Goal: Information Seeking & Learning: Learn about a topic

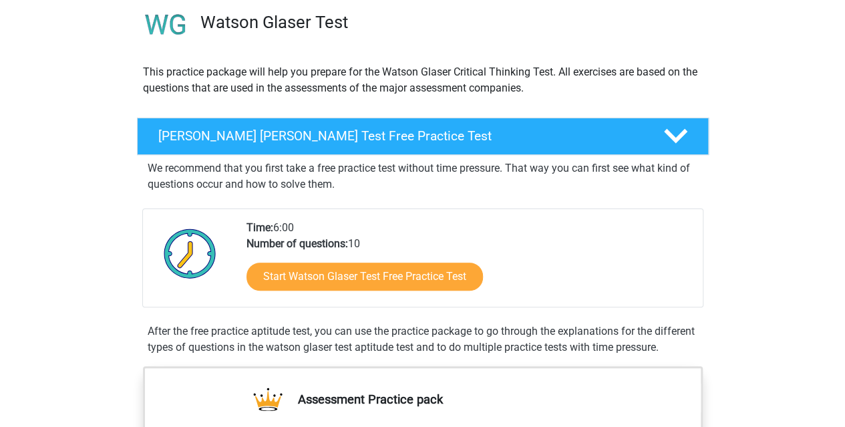
scroll to position [104, 0]
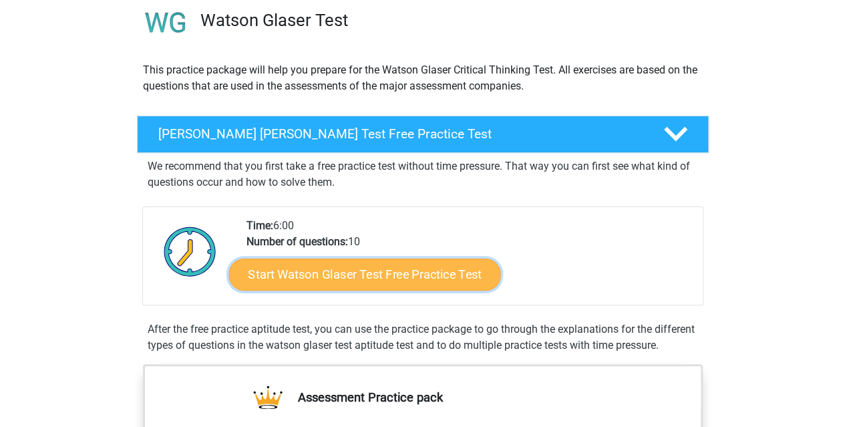
click at [396, 277] on link "Start Watson Glaser Test Free Practice Test" at bounding box center [365, 275] width 272 height 32
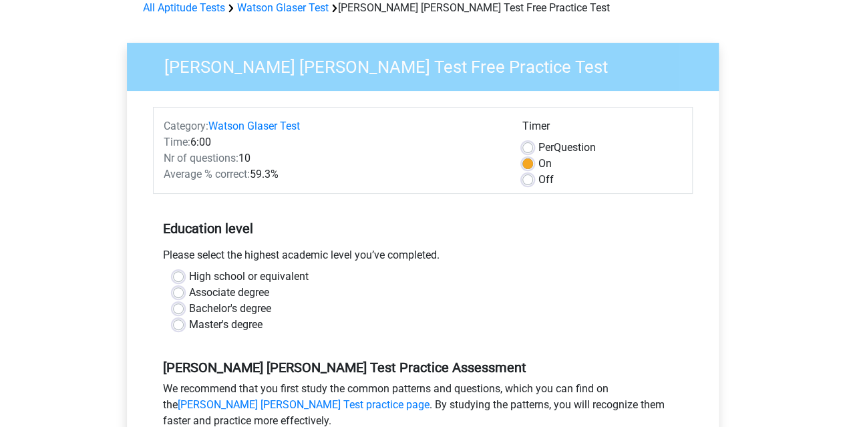
scroll to position [68, 0]
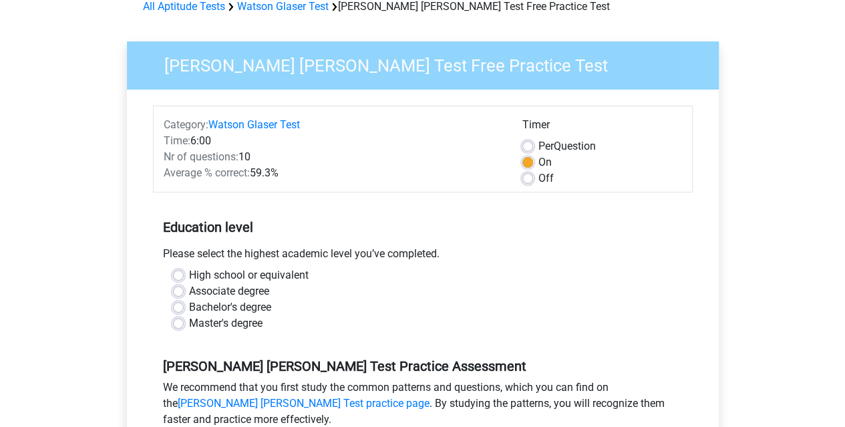
click at [214, 323] on label "Master's degree" at bounding box center [226, 323] width 74 height 16
click at [184, 323] on input "Master's degree" at bounding box center [178, 321] width 11 height 13
radio input "true"
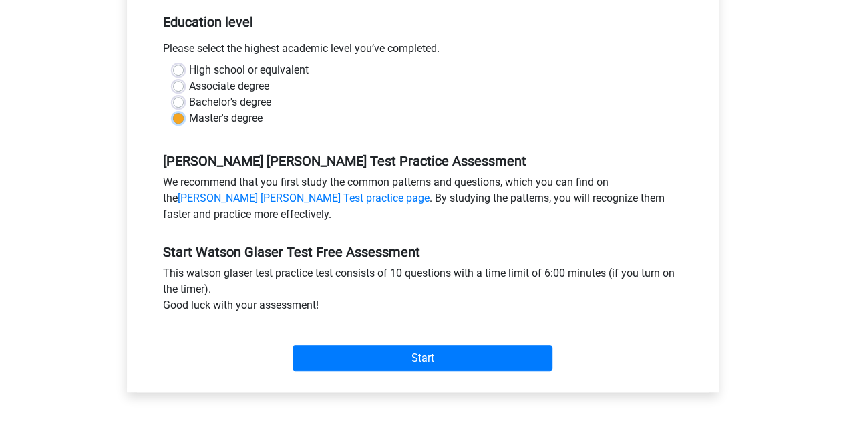
scroll to position [274, 0]
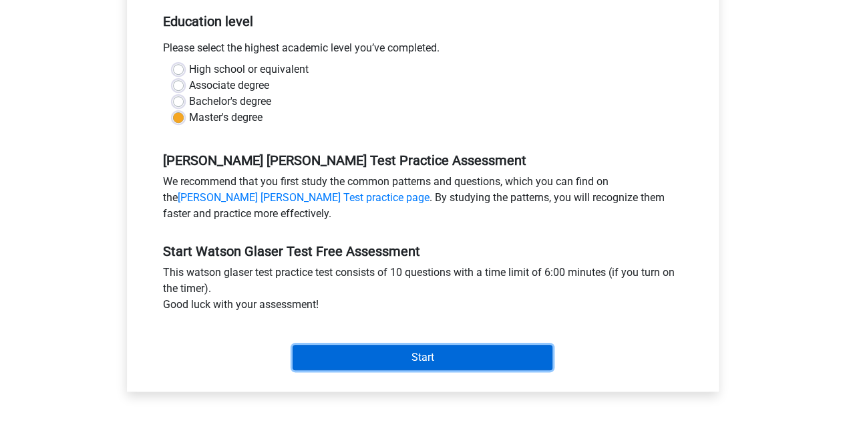
click at [436, 357] on input "Start" at bounding box center [423, 357] width 260 height 25
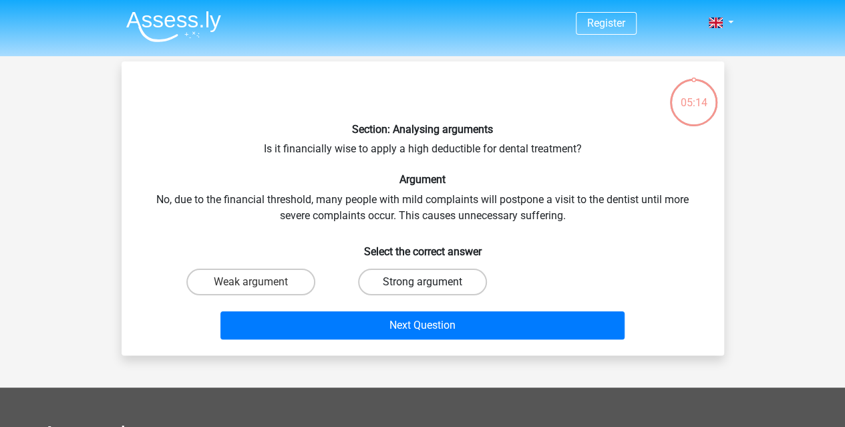
click at [390, 285] on label "Strong argument" at bounding box center [422, 282] width 129 height 27
click at [422, 285] on input "Strong argument" at bounding box center [426, 286] width 9 height 9
radio input "true"
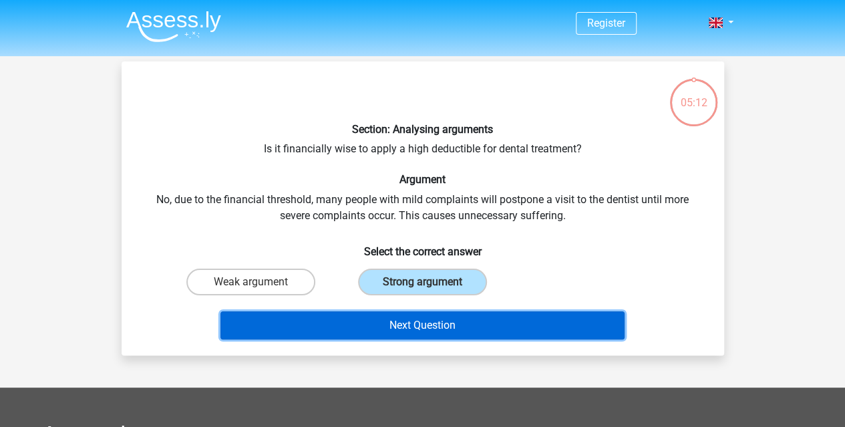
click at [412, 330] on button "Next Question" at bounding box center [423, 325] width 404 height 28
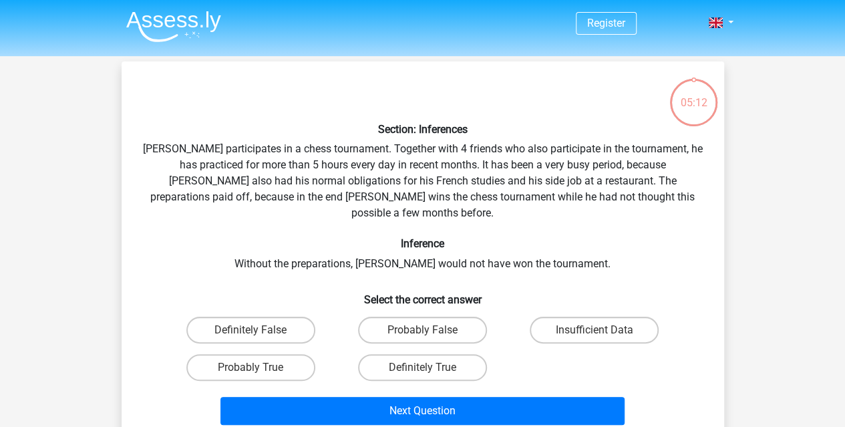
scroll to position [61, 0]
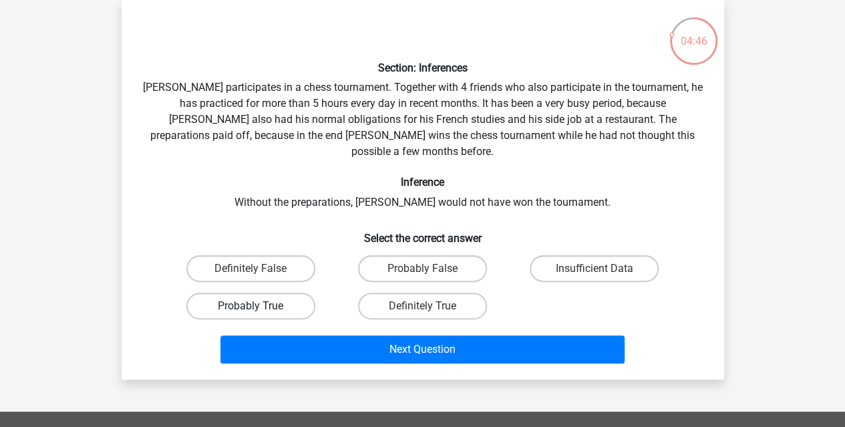
click at [263, 293] on label "Probably True" at bounding box center [250, 306] width 129 height 27
click at [259, 306] on input "Probably True" at bounding box center [255, 310] width 9 height 9
radio input "true"
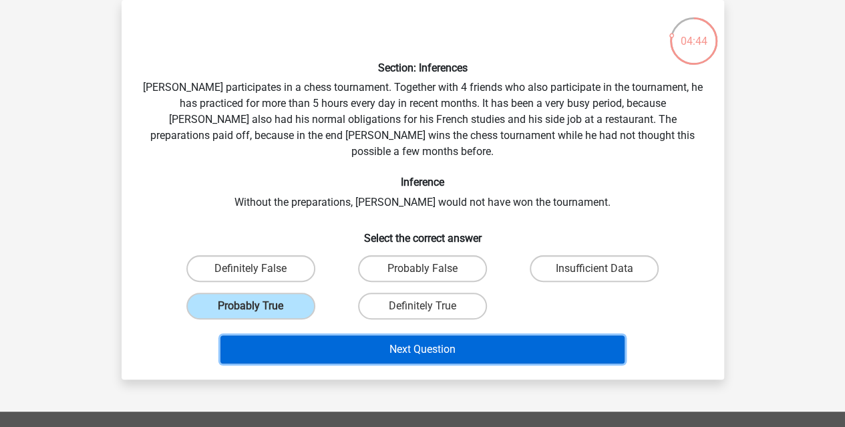
click at [404, 335] on button "Next Question" at bounding box center [423, 349] width 404 height 28
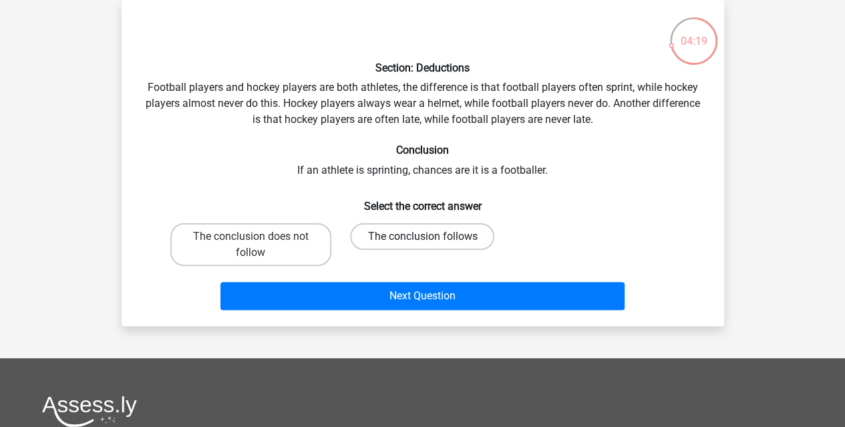
click at [413, 239] on label "The conclusion follows" at bounding box center [422, 236] width 144 height 27
click at [422, 239] on input "The conclusion follows" at bounding box center [426, 241] width 9 height 9
radio input "true"
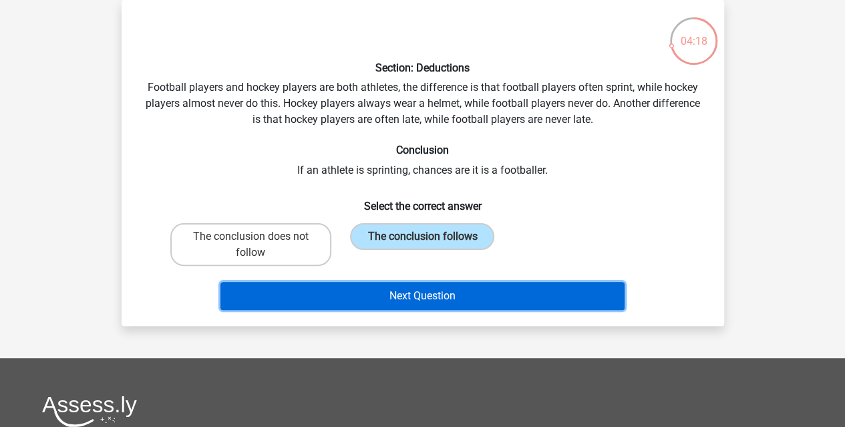
click at [443, 287] on button "Next Question" at bounding box center [423, 296] width 404 height 28
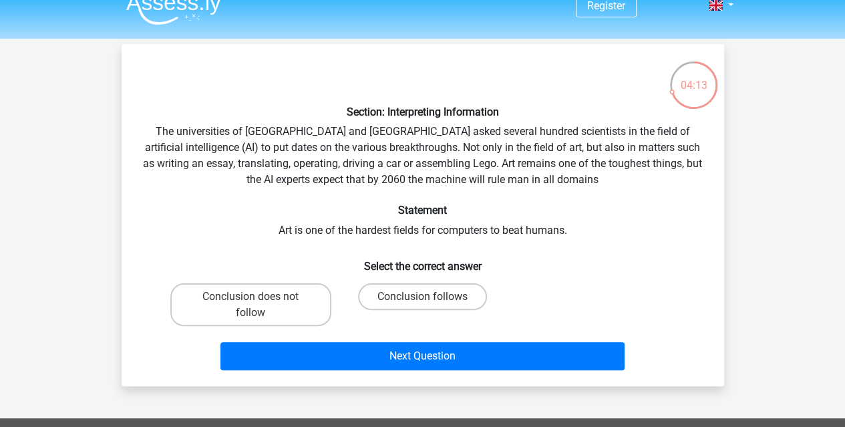
scroll to position [20, 0]
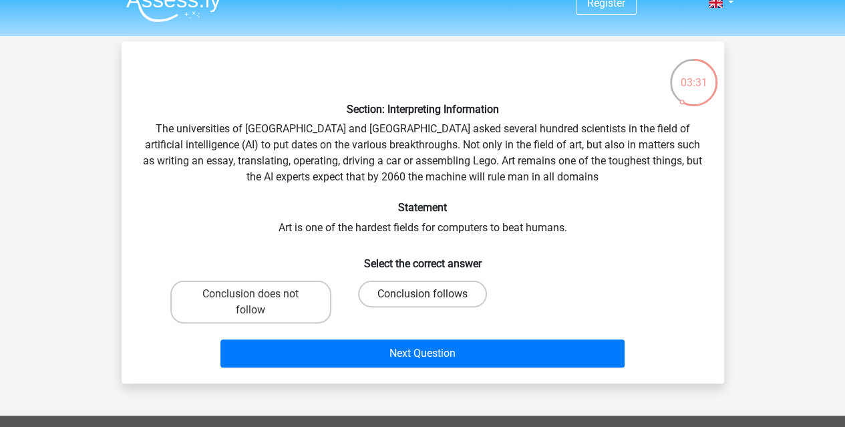
click at [403, 293] on label "Conclusion follows" at bounding box center [422, 294] width 129 height 27
click at [422, 294] on input "Conclusion follows" at bounding box center [426, 298] width 9 height 9
radio input "true"
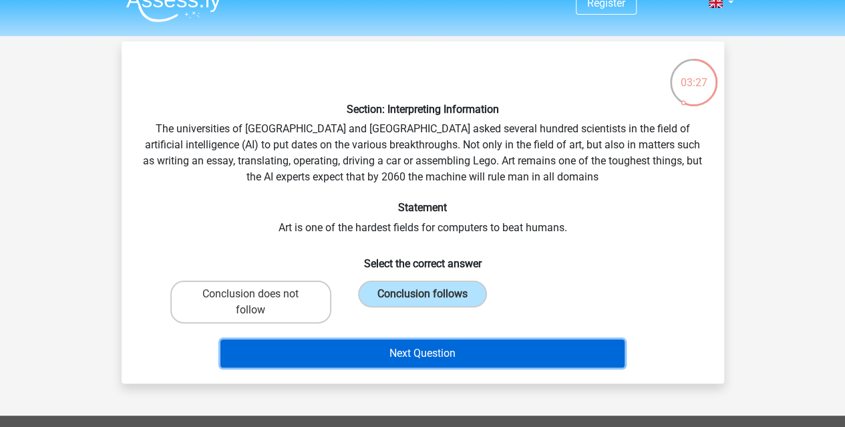
click at [452, 348] on button "Next Question" at bounding box center [423, 353] width 404 height 28
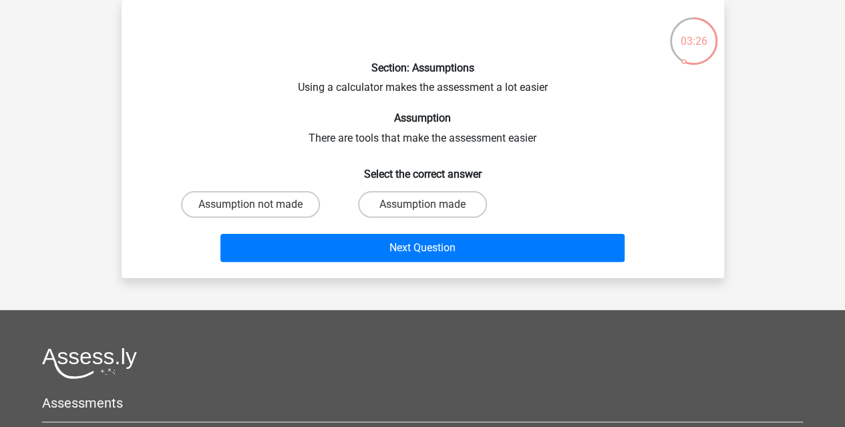
scroll to position [0, 0]
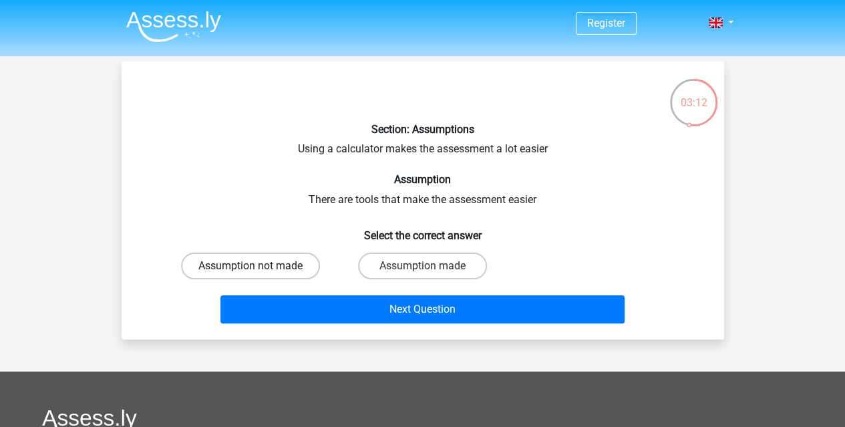
click at [293, 266] on label "Assumption not made" at bounding box center [250, 266] width 139 height 27
click at [259, 266] on input "Assumption not made" at bounding box center [255, 270] width 9 height 9
radio input "true"
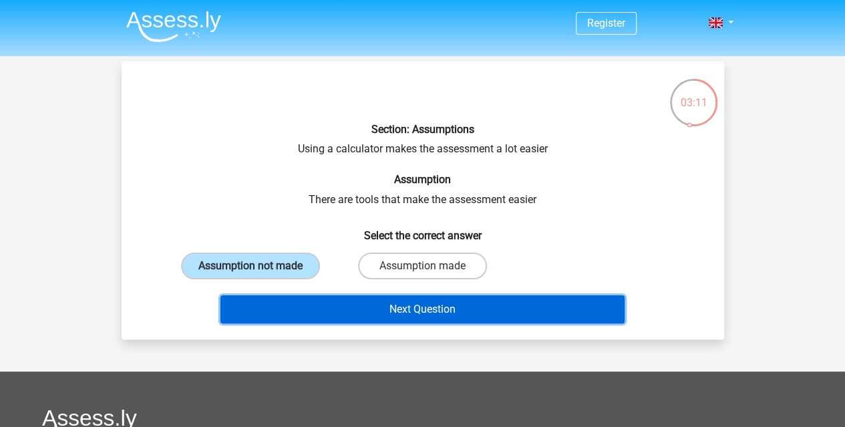
click at [341, 312] on button "Next Question" at bounding box center [423, 309] width 404 height 28
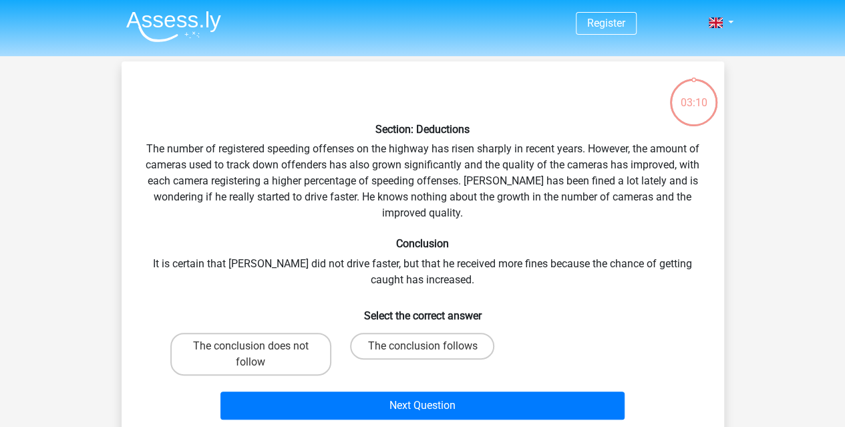
scroll to position [61, 0]
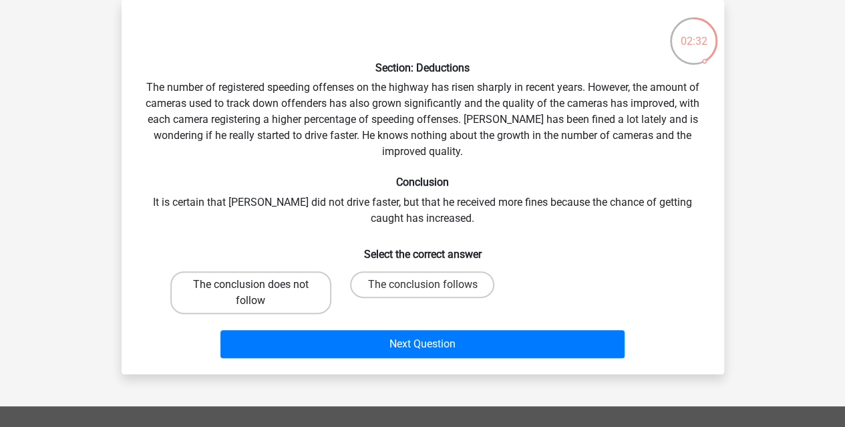
click at [283, 299] on label "The conclusion does not follow" at bounding box center [250, 292] width 161 height 43
click at [259, 293] on input "The conclusion does not follow" at bounding box center [255, 289] width 9 height 9
radio input "true"
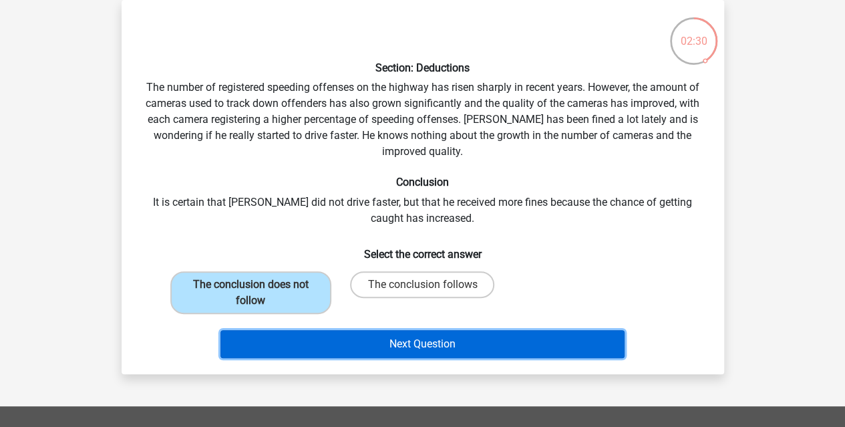
click at [390, 341] on button "Next Question" at bounding box center [423, 344] width 404 height 28
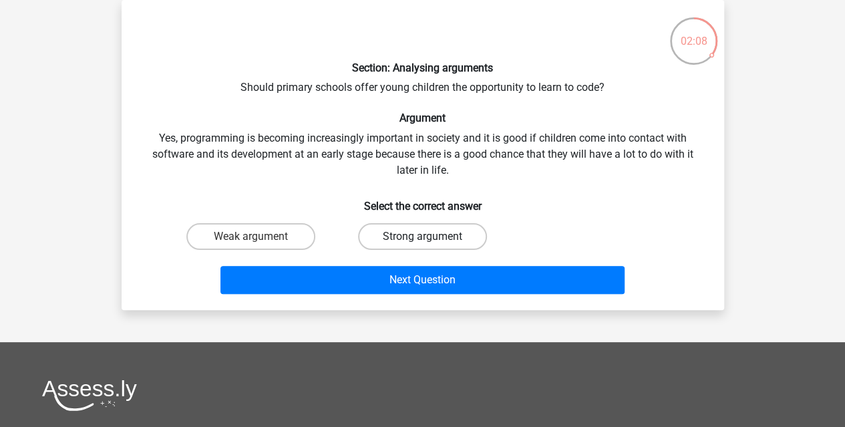
click at [403, 243] on label "Strong argument" at bounding box center [422, 236] width 129 height 27
click at [422, 243] on input "Strong argument" at bounding box center [426, 241] width 9 height 9
radio input "true"
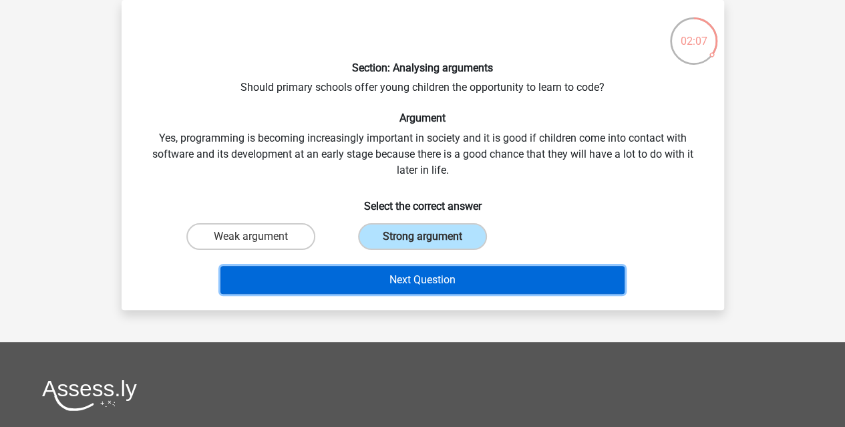
click at [446, 288] on button "Next Question" at bounding box center [423, 280] width 404 height 28
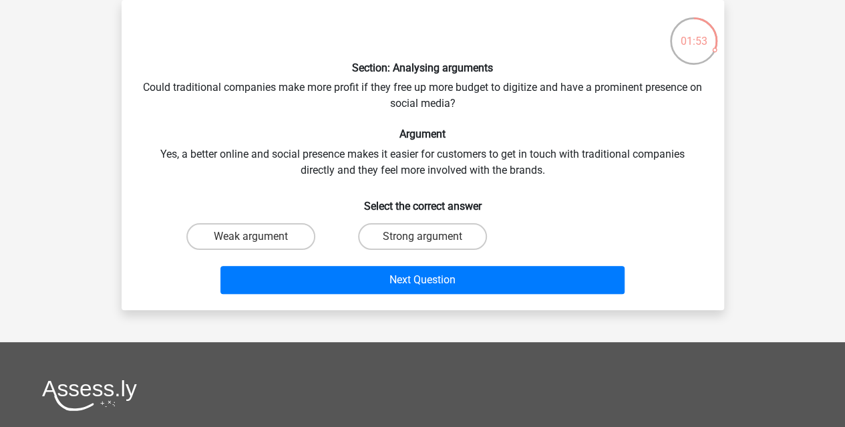
click at [422, 242] on input "Strong argument" at bounding box center [426, 241] width 9 height 9
radio input "true"
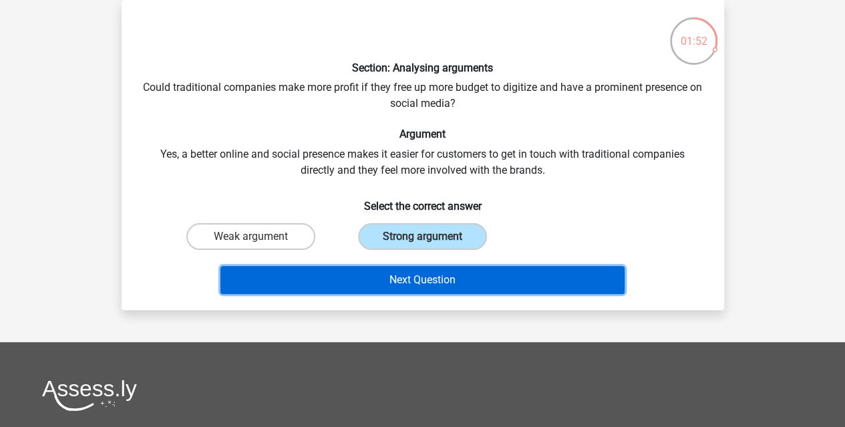
click at [468, 280] on button "Next Question" at bounding box center [423, 280] width 404 height 28
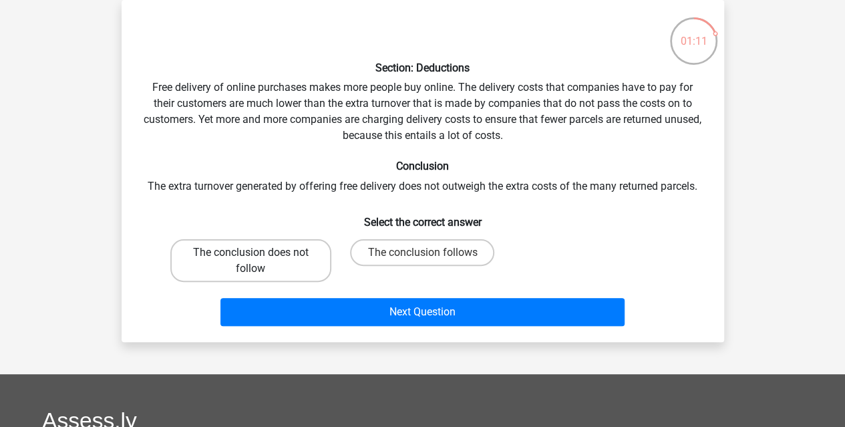
click at [310, 276] on label "The conclusion does not follow" at bounding box center [250, 260] width 161 height 43
click at [259, 261] on input "The conclusion does not follow" at bounding box center [255, 257] width 9 height 9
radio input "true"
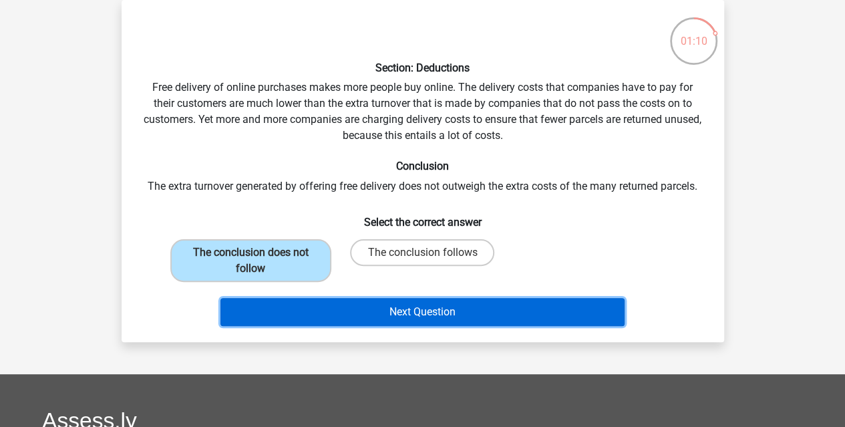
click at [361, 311] on button "Next Question" at bounding box center [423, 312] width 404 height 28
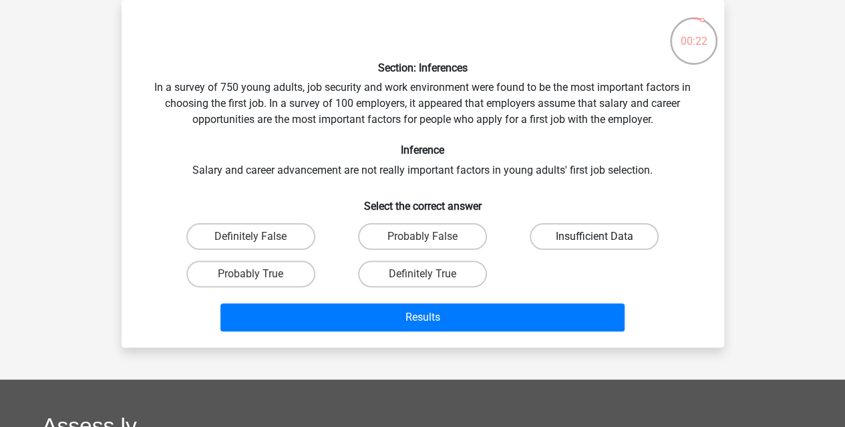
click at [575, 229] on label "Insufficient Data" at bounding box center [594, 236] width 129 height 27
click at [595, 237] on input "Insufficient Data" at bounding box center [599, 241] width 9 height 9
radio input "true"
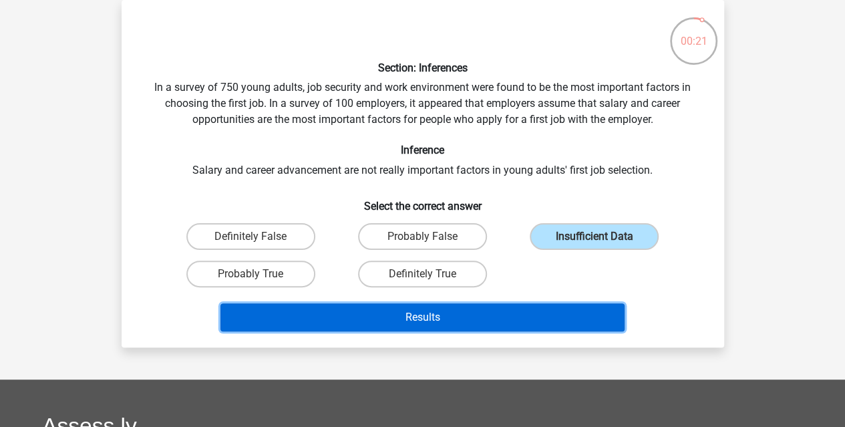
click at [569, 323] on button "Results" at bounding box center [423, 317] width 404 height 28
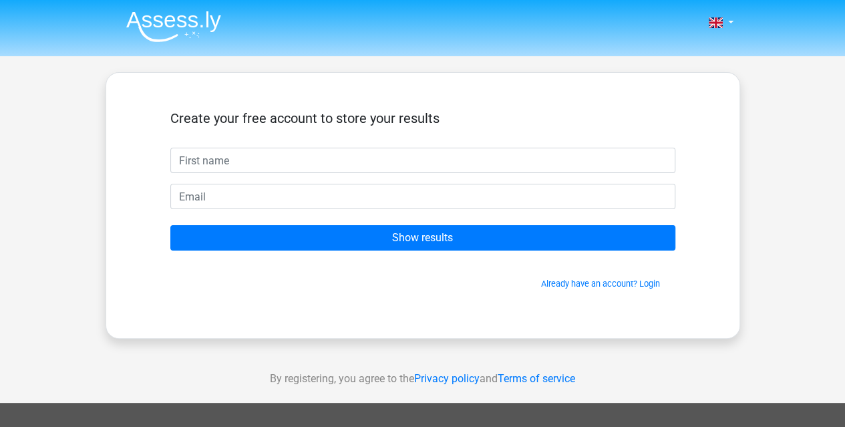
type input "M"
type input "Max"
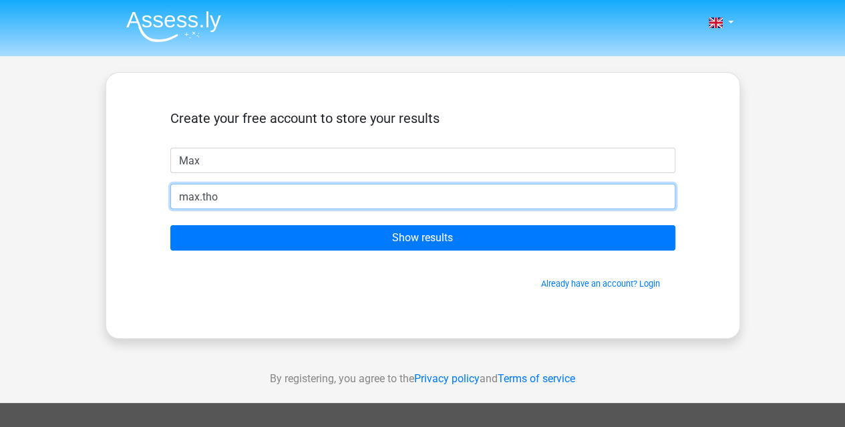
type input "[EMAIL_ADDRESS][DOMAIN_NAME]"
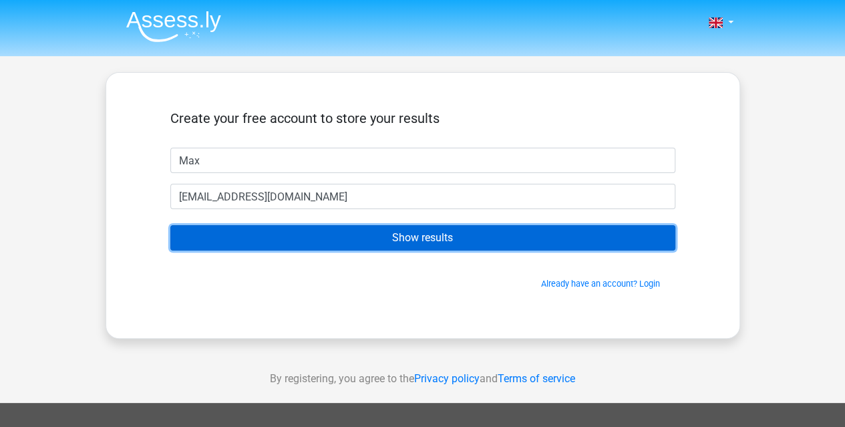
click at [170, 225] on input "Show results" at bounding box center [422, 237] width 505 height 25
click at [449, 240] on input "Show results" at bounding box center [422, 237] width 505 height 25
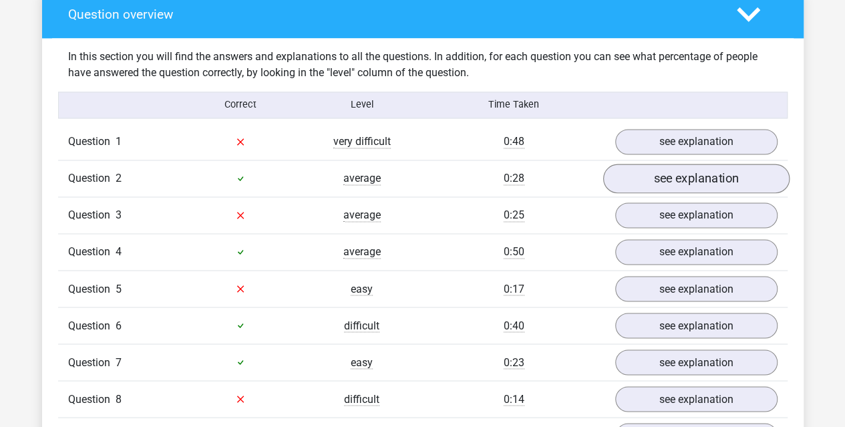
scroll to position [996, 0]
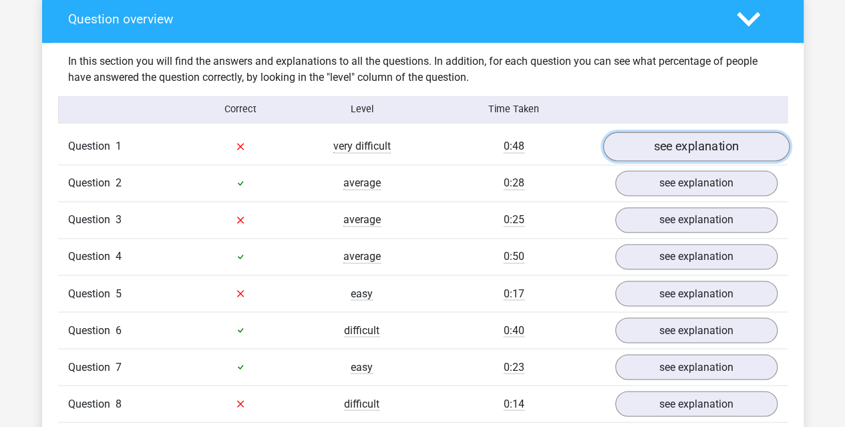
click at [702, 146] on link "see explanation" at bounding box center [696, 146] width 186 height 29
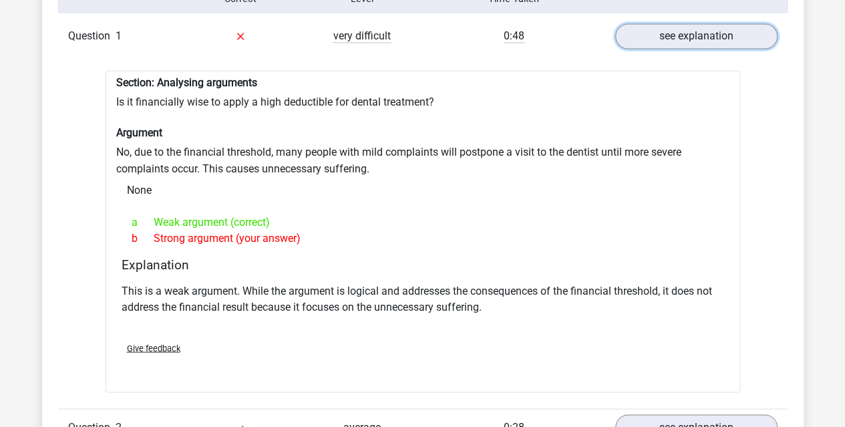
scroll to position [1107, 0]
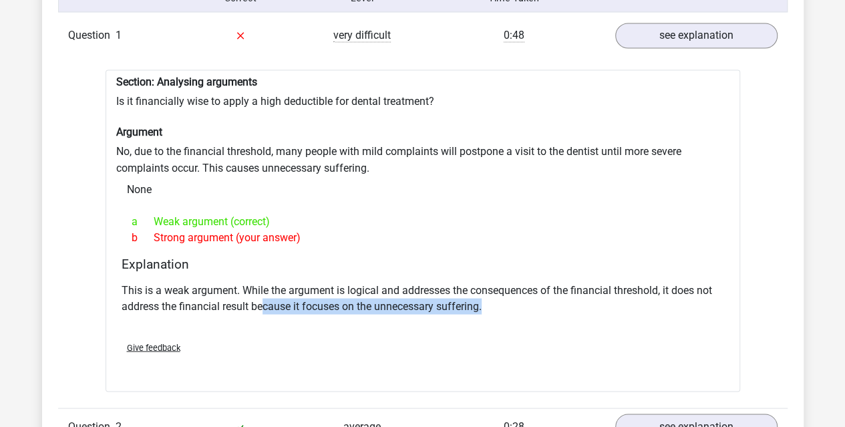
drag, startPoint x: 262, startPoint y: 305, endPoint x: 499, endPoint y: 309, distance: 237.2
click at [499, 309] on p "This is a weak argument. While the argument is logical and addresses the conseq…" at bounding box center [423, 298] width 603 height 32
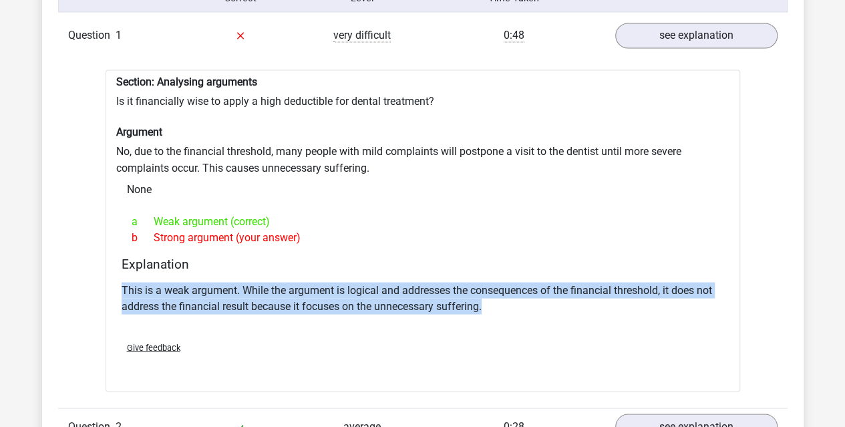
drag, startPoint x: 495, startPoint y: 311, endPoint x: 91, endPoint y: 287, distance: 405.0
click at [91, 287] on div "Question 1 very difficult 0:48 see explanation Section: Analysing arguments Is …" at bounding box center [423, 378] width 710 height 722
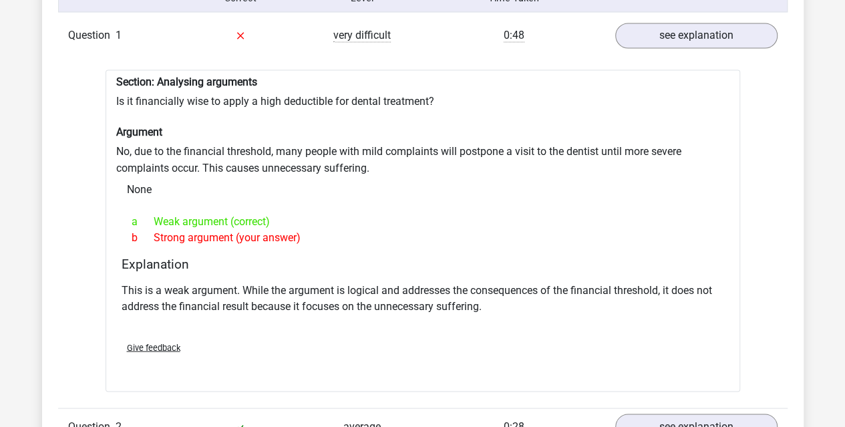
click at [602, 192] on div "None" at bounding box center [422, 189] width 613 height 27
click at [703, 42] on link "see explanation" at bounding box center [696, 35] width 186 height 29
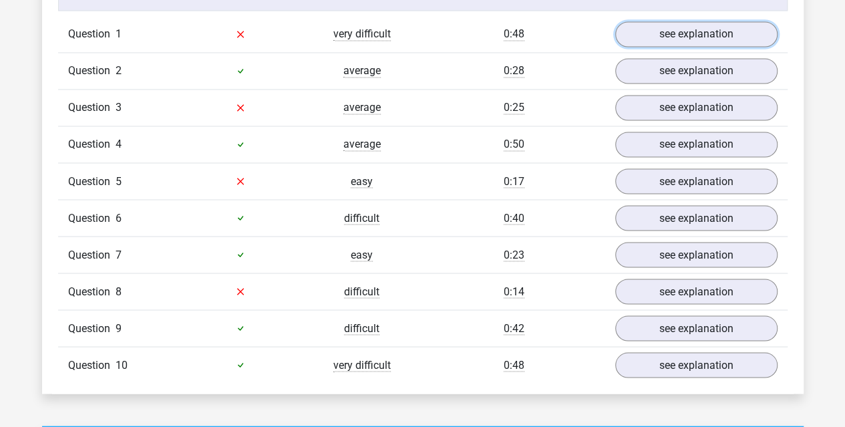
scroll to position [1107, 0]
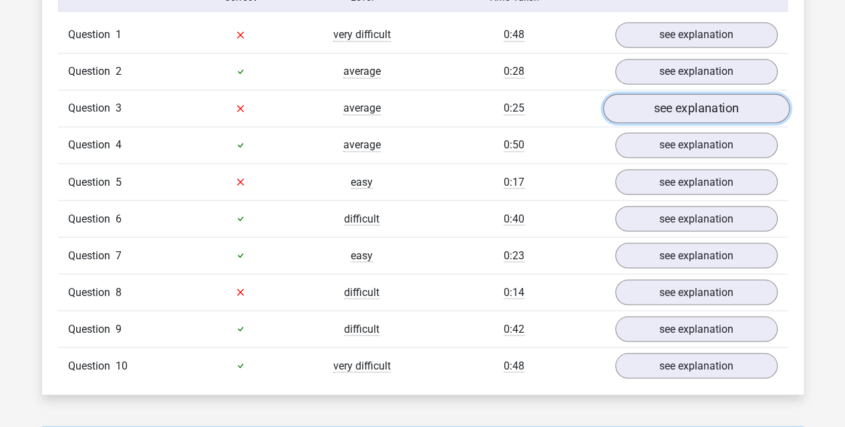
click at [694, 98] on link "see explanation" at bounding box center [696, 108] width 186 height 29
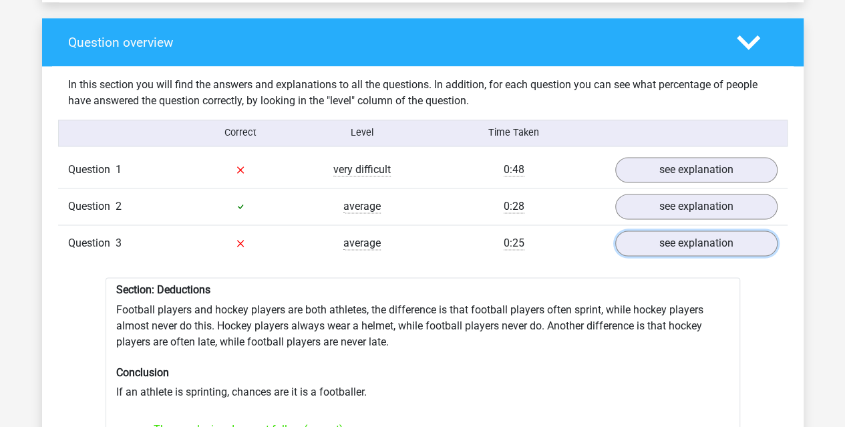
scroll to position [974, 0]
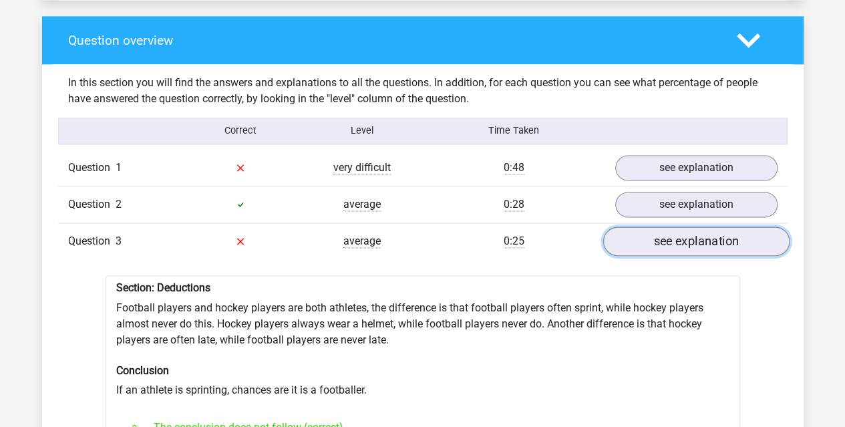
click at [660, 251] on link "see explanation" at bounding box center [696, 241] width 186 height 29
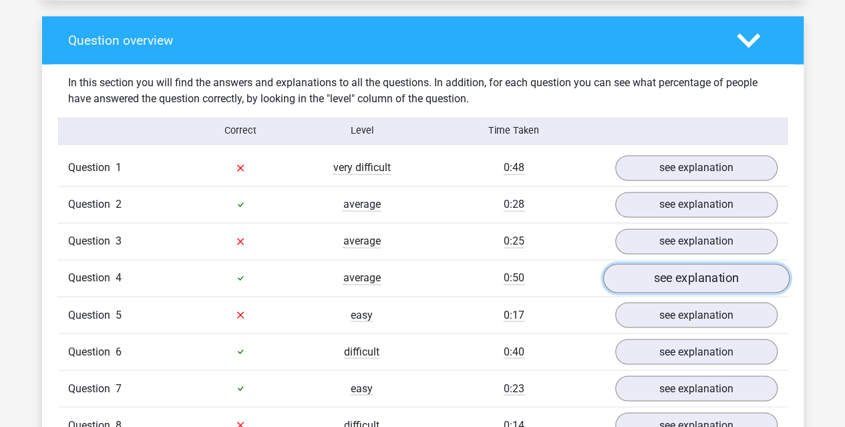
click at [680, 279] on link "see explanation" at bounding box center [696, 277] width 186 height 29
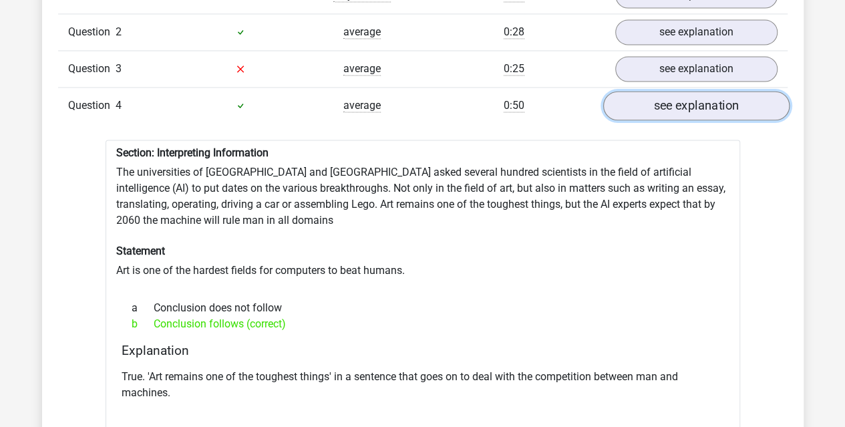
scroll to position [1141, 0]
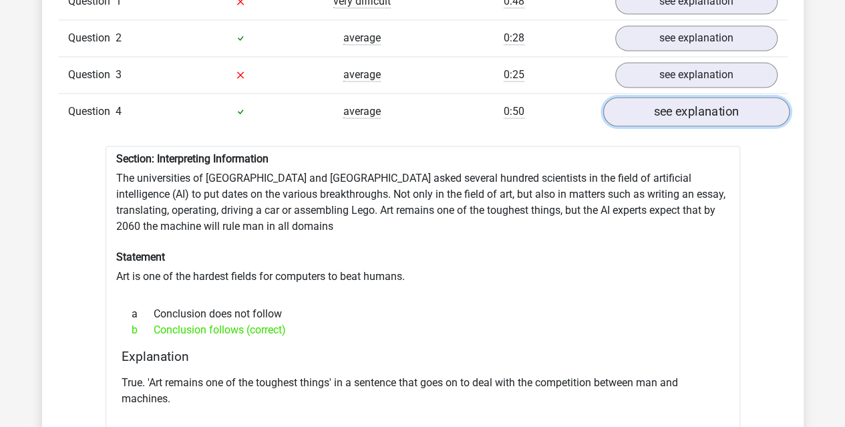
click at [713, 117] on link "see explanation" at bounding box center [696, 111] width 186 height 29
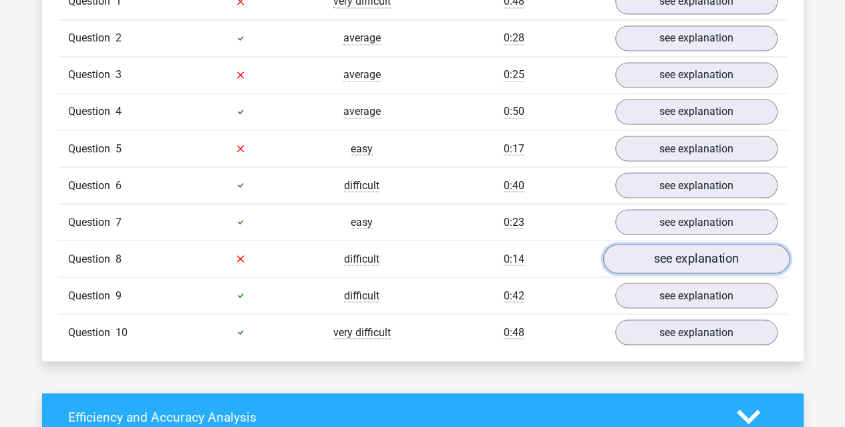
click at [692, 259] on link "see explanation" at bounding box center [696, 258] width 186 height 29
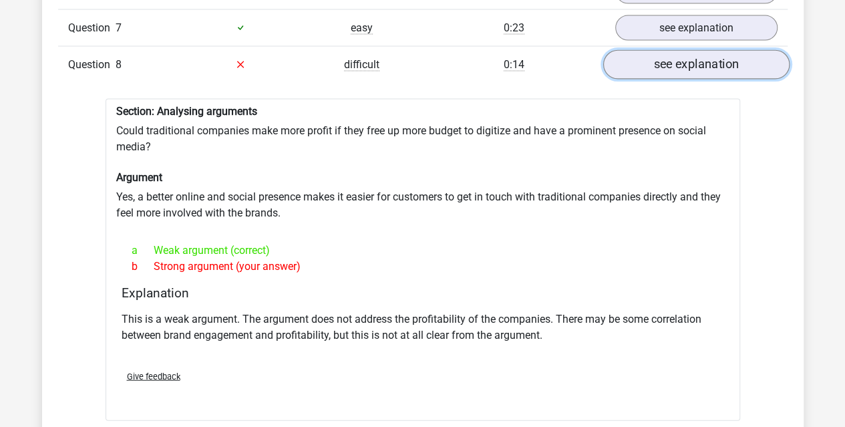
scroll to position [1313, 0]
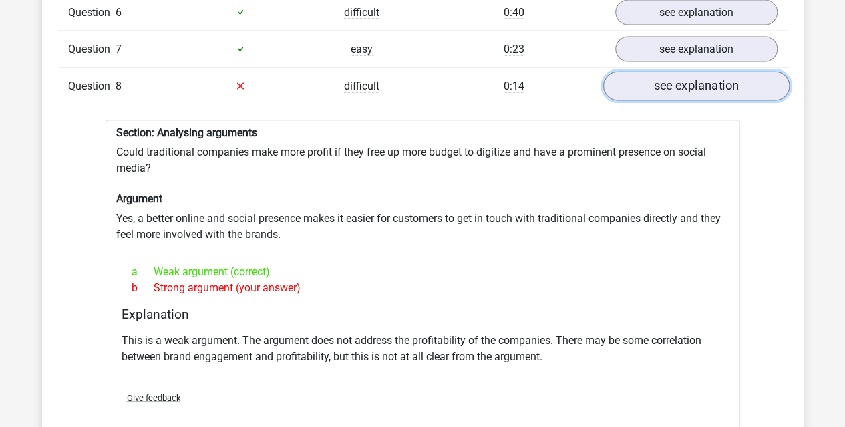
click at [701, 86] on link "see explanation" at bounding box center [696, 85] width 186 height 29
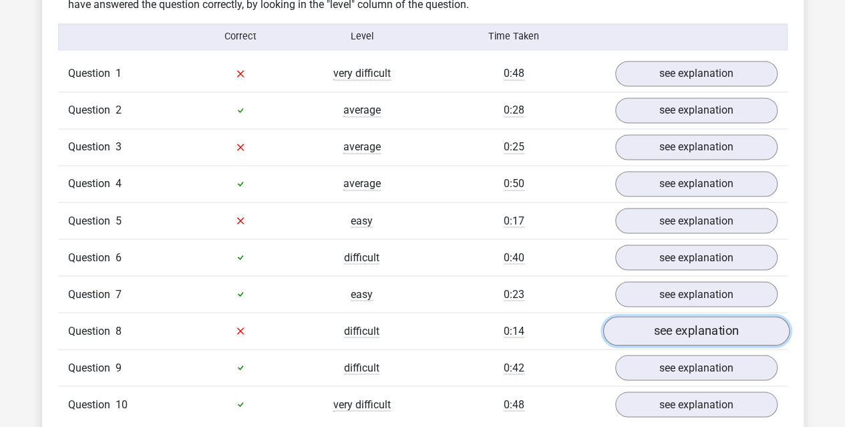
scroll to position [1067, 0]
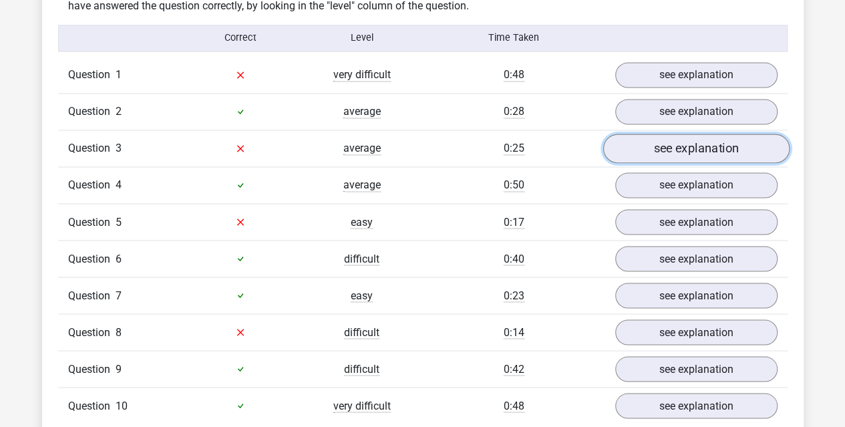
click at [661, 142] on link "see explanation" at bounding box center [696, 148] width 186 height 29
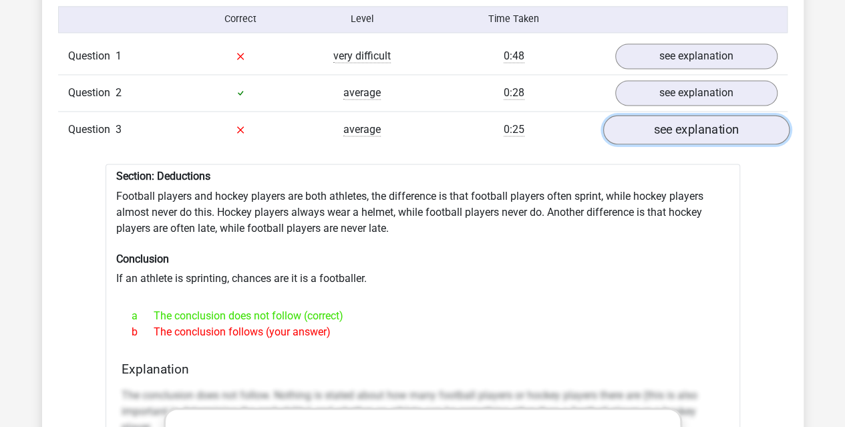
scroll to position [1085, 0]
click at [662, 141] on div "Question 3 average 0:25 see explanation" at bounding box center [423, 130] width 730 height 37
click at [668, 128] on link "see explanation" at bounding box center [696, 130] width 186 height 29
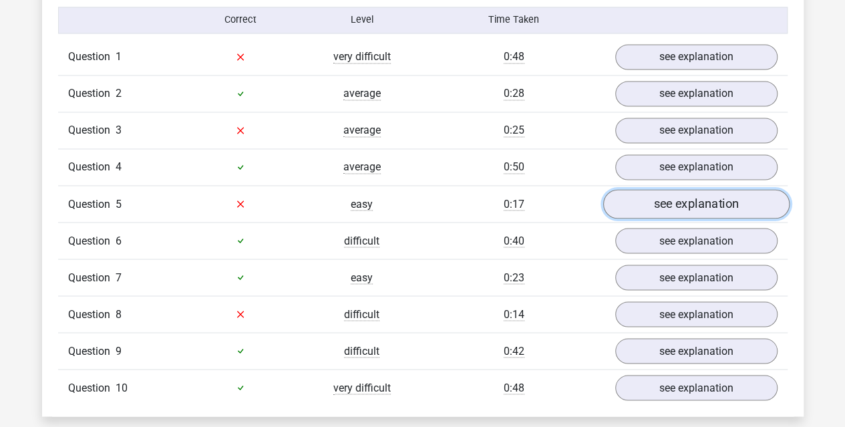
click at [664, 196] on link "see explanation" at bounding box center [696, 203] width 186 height 29
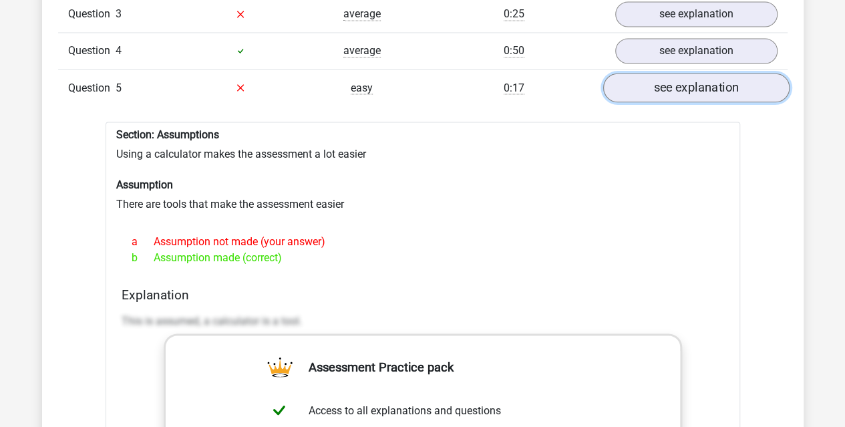
scroll to position [1195, 0]
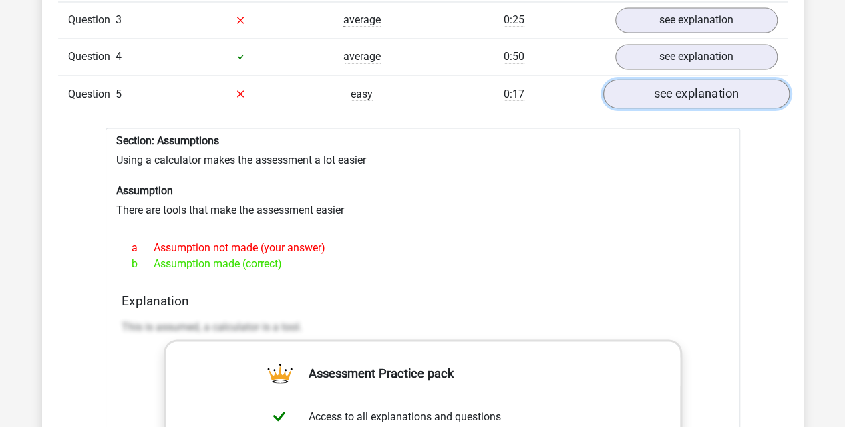
click at [699, 89] on link "see explanation" at bounding box center [696, 93] width 186 height 29
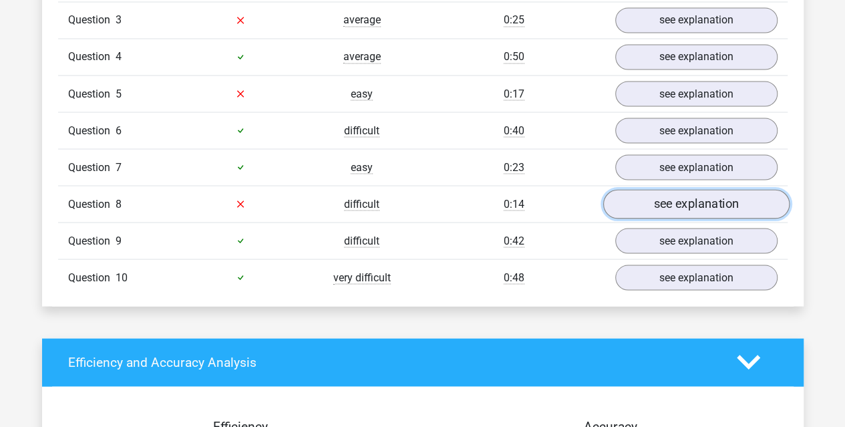
click at [677, 195] on link "see explanation" at bounding box center [696, 203] width 186 height 29
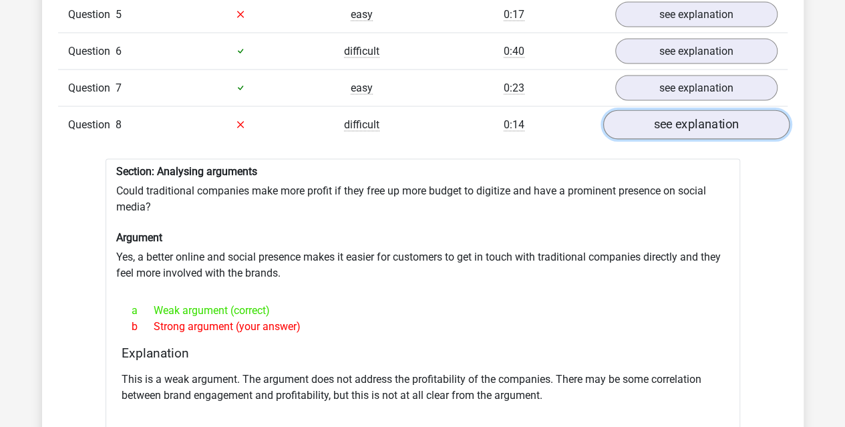
scroll to position [1275, 0]
click at [675, 118] on link "see explanation" at bounding box center [696, 124] width 186 height 29
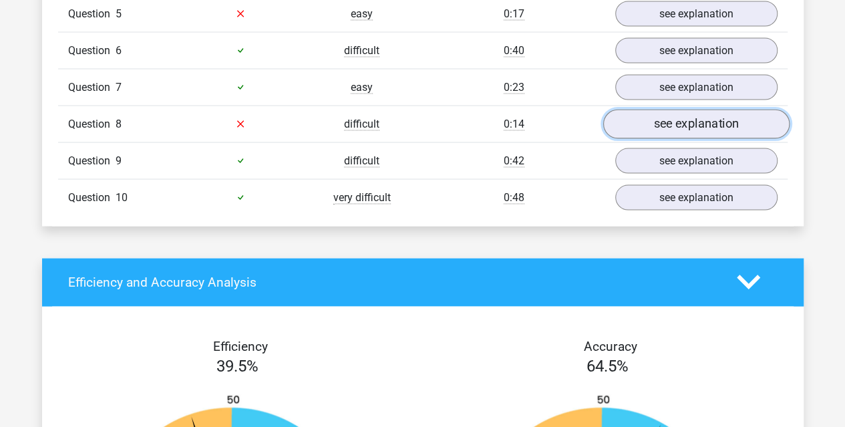
click at [676, 118] on link "see explanation" at bounding box center [696, 124] width 186 height 29
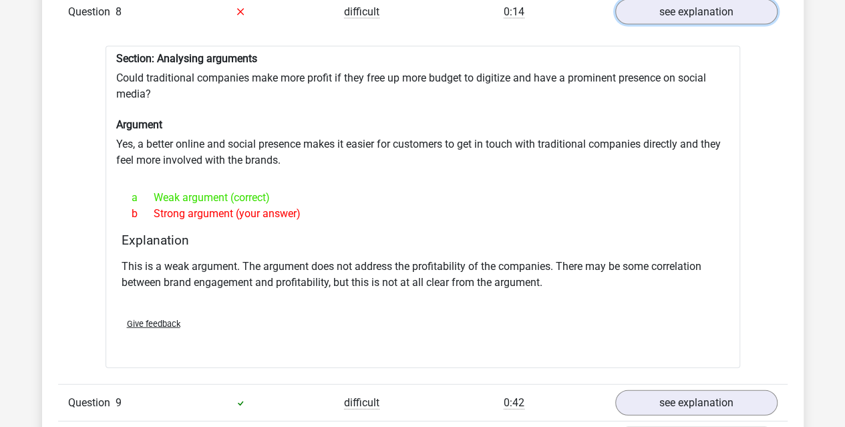
scroll to position [1277, 0]
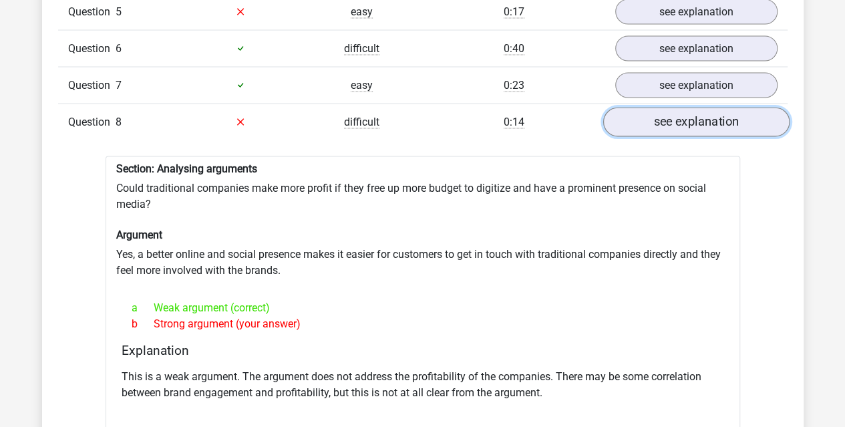
click at [659, 127] on link "see explanation" at bounding box center [696, 122] width 186 height 29
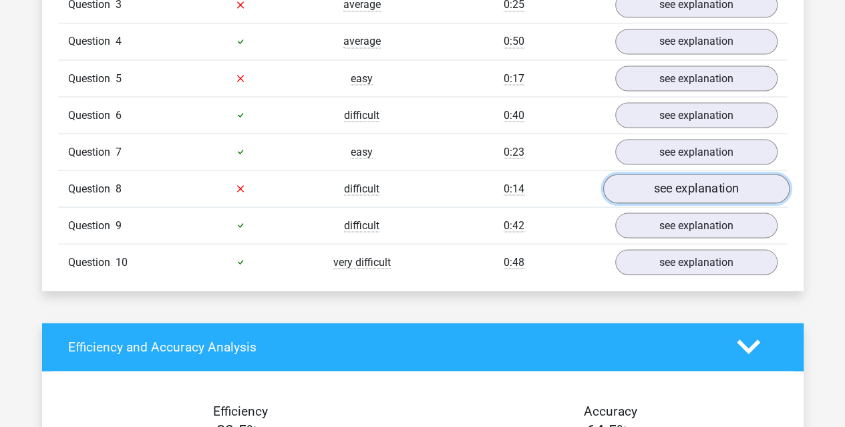
scroll to position [1211, 0]
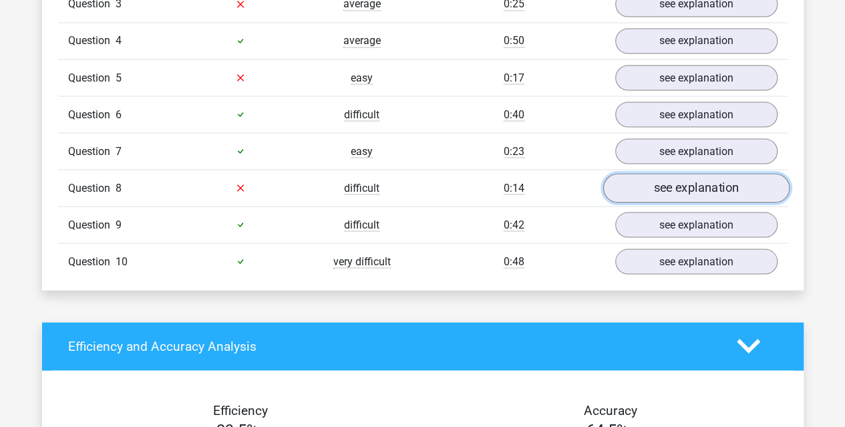
click at [659, 178] on link "see explanation" at bounding box center [696, 187] width 186 height 29
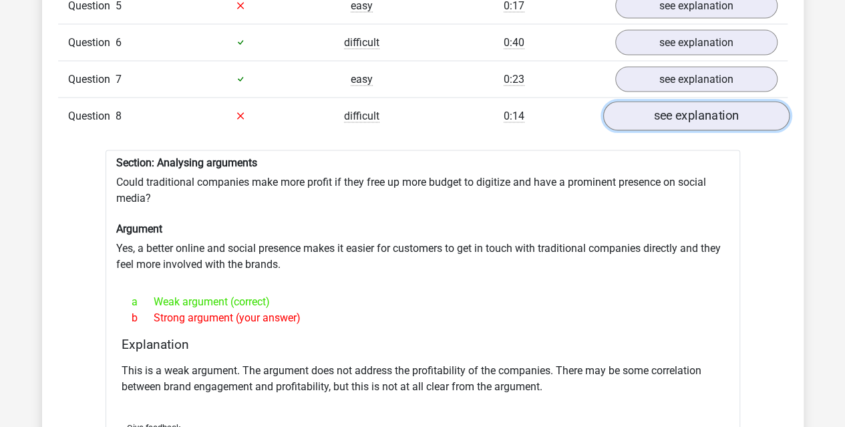
scroll to position [1282, 0]
click at [674, 121] on link "see explanation" at bounding box center [696, 116] width 186 height 29
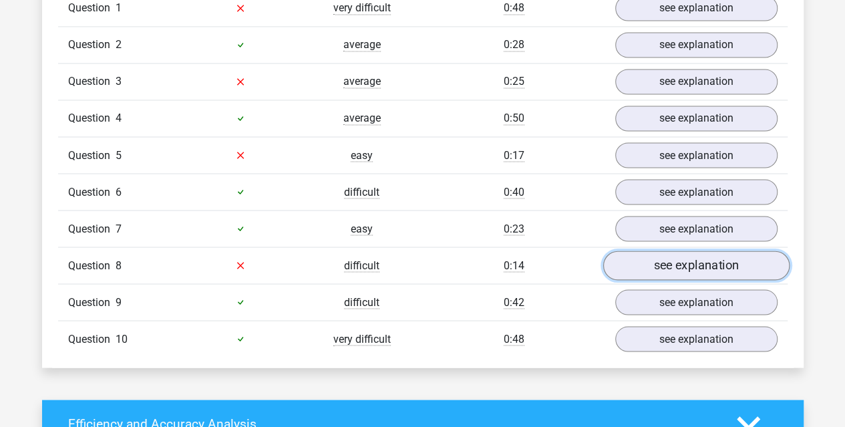
scroll to position [1132, 0]
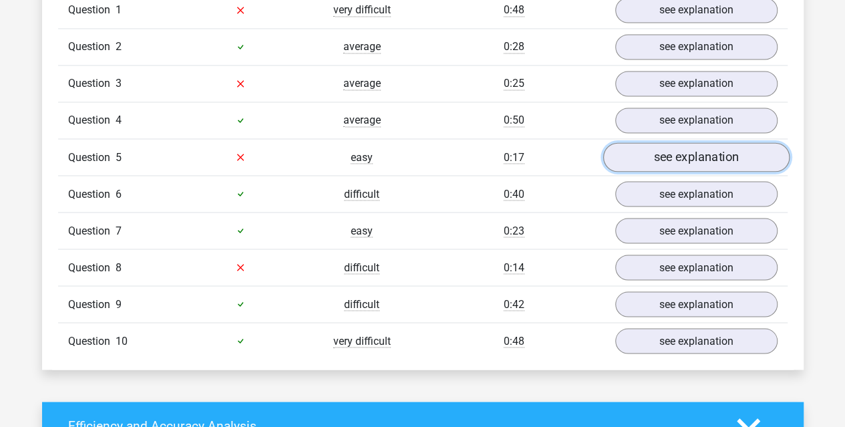
click at [672, 150] on link "see explanation" at bounding box center [696, 156] width 186 height 29
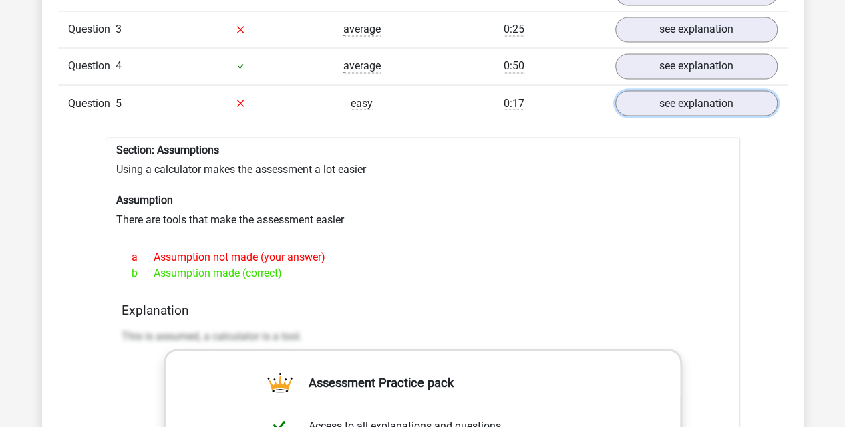
scroll to position [1187, 0]
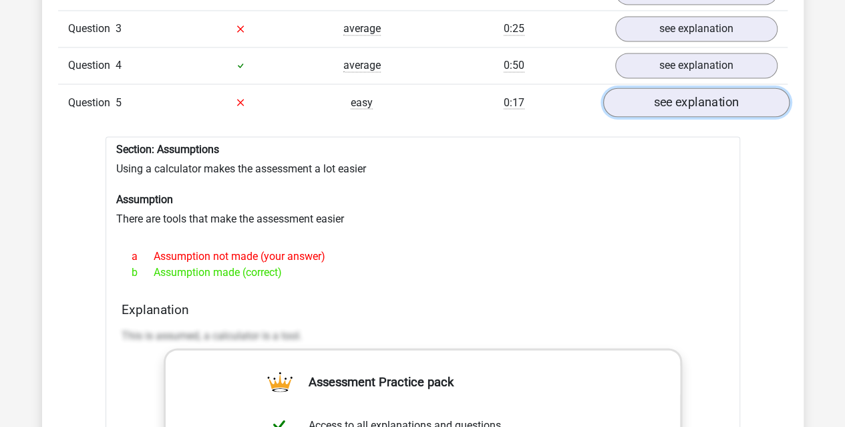
click at [714, 102] on link "see explanation" at bounding box center [696, 102] width 186 height 29
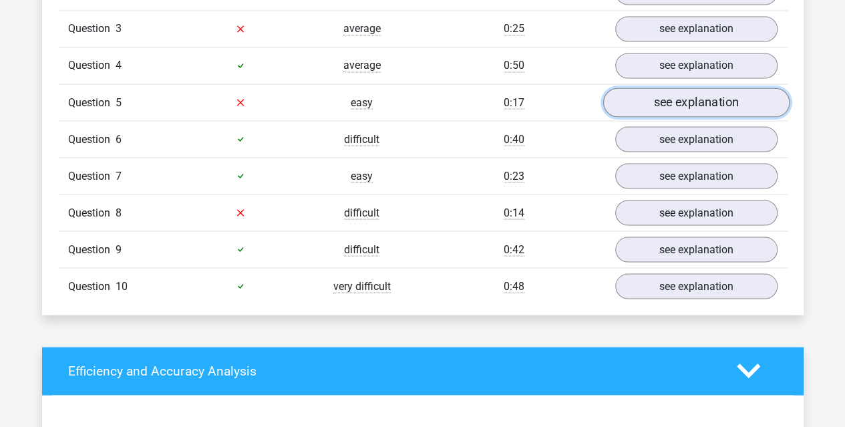
scroll to position [1091, 0]
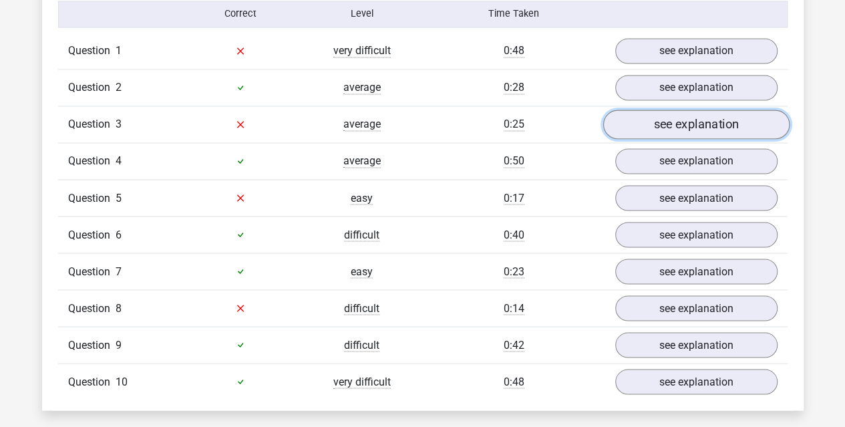
click at [645, 120] on link "see explanation" at bounding box center [696, 124] width 186 height 29
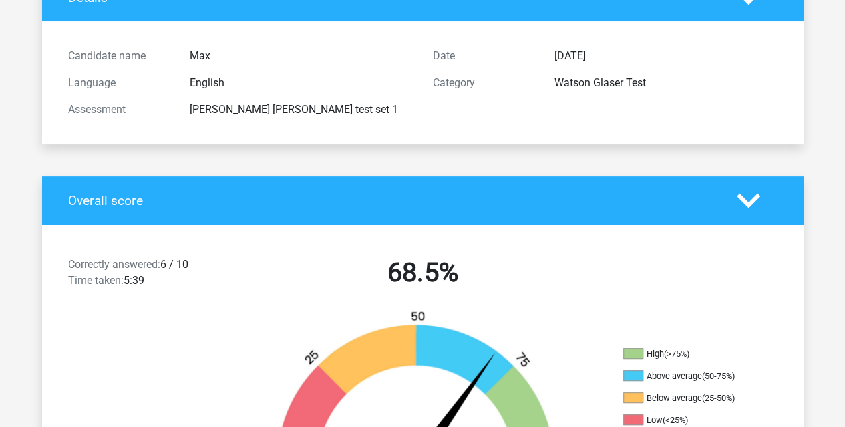
scroll to position [0, 0]
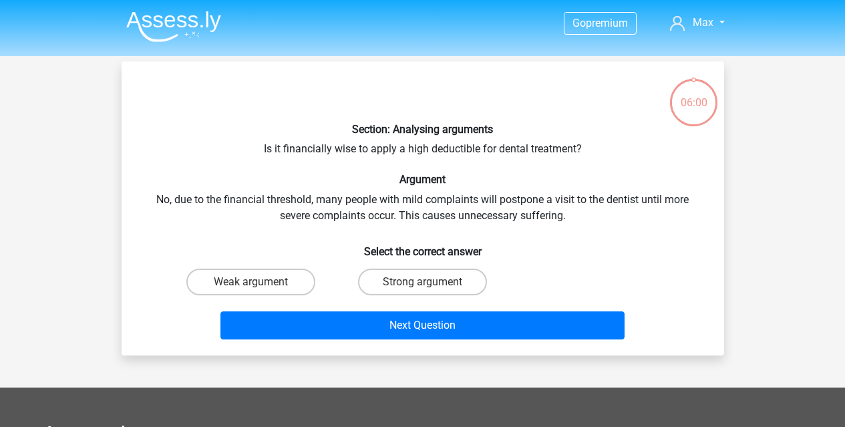
scroll to position [61, 0]
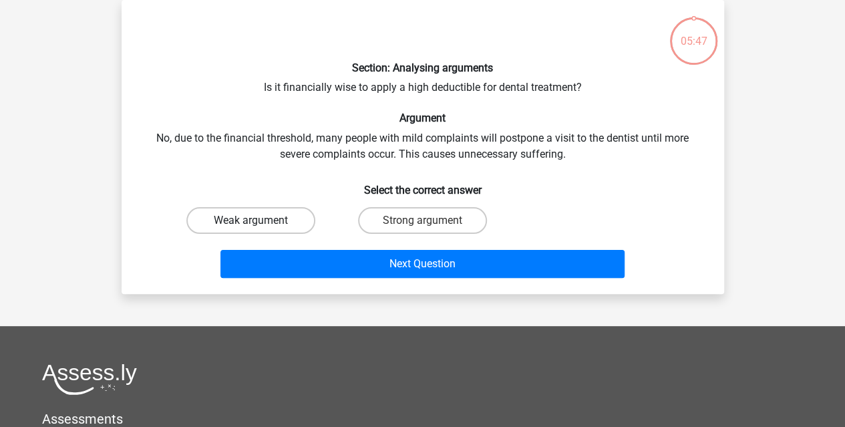
click at [279, 218] on label "Weak argument" at bounding box center [250, 220] width 129 height 27
click at [259, 221] on input "Weak argument" at bounding box center [255, 225] width 9 height 9
radio input "true"
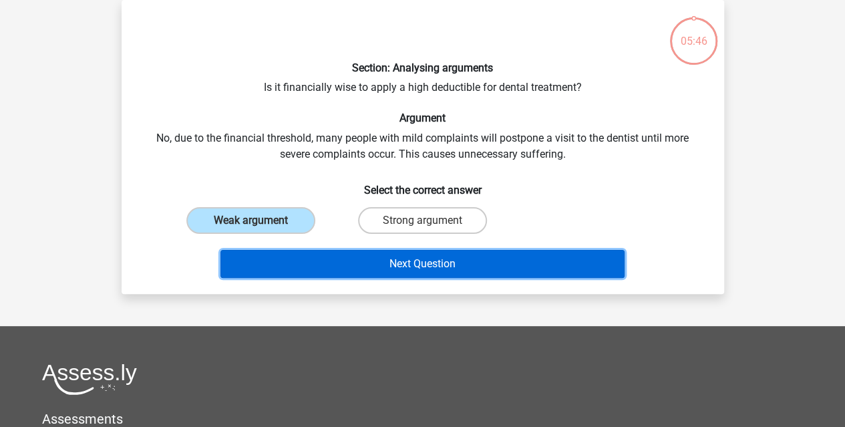
click at [341, 262] on button "Next Question" at bounding box center [423, 264] width 404 height 28
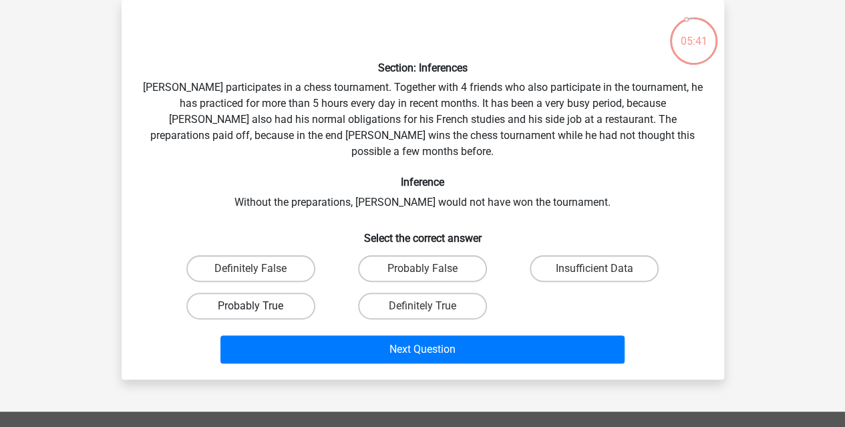
click at [281, 293] on label "Probably True" at bounding box center [250, 306] width 129 height 27
click at [259, 306] on input "Probably True" at bounding box center [255, 310] width 9 height 9
radio input "true"
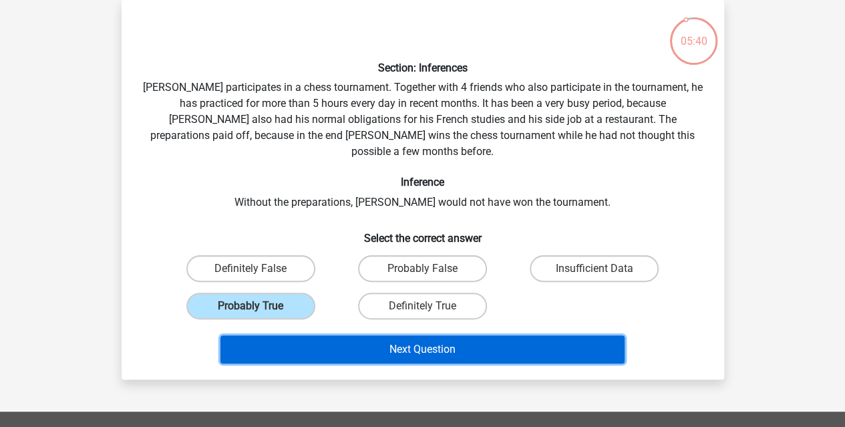
click at [304, 335] on button "Next Question" at bounding box center [423, 349] width 404 height 28
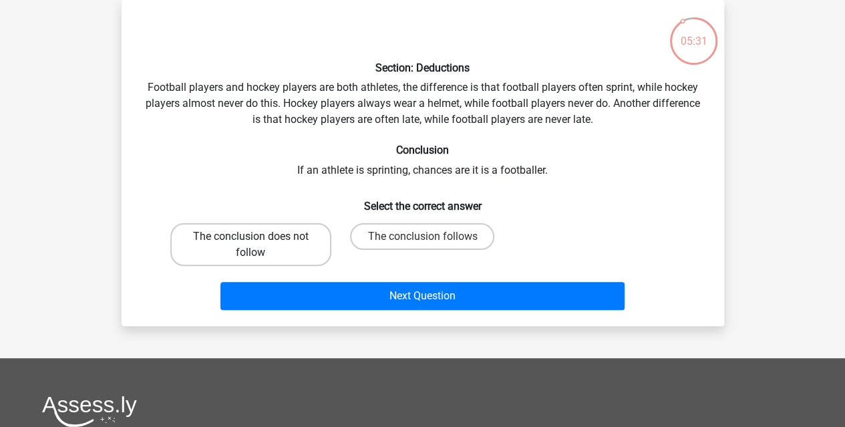
click at [297, 248] on label "The conclusion does not follow" at bounding box center [250, 244] width 161 height 43
click at [259, 245] on input "The conclusion does not follow" at bounding box center [255, 241] width 9 height 9
radio input "true"
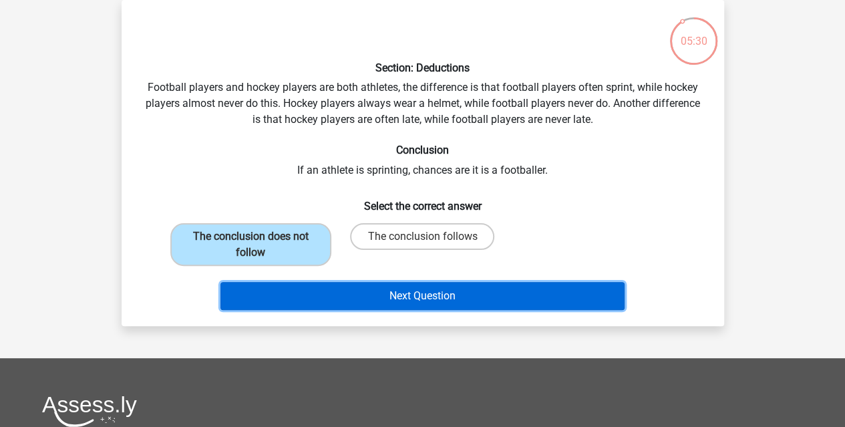
click at [321, 294] on button "Next Question" at bounding box center [423, 296] width 404 height 28
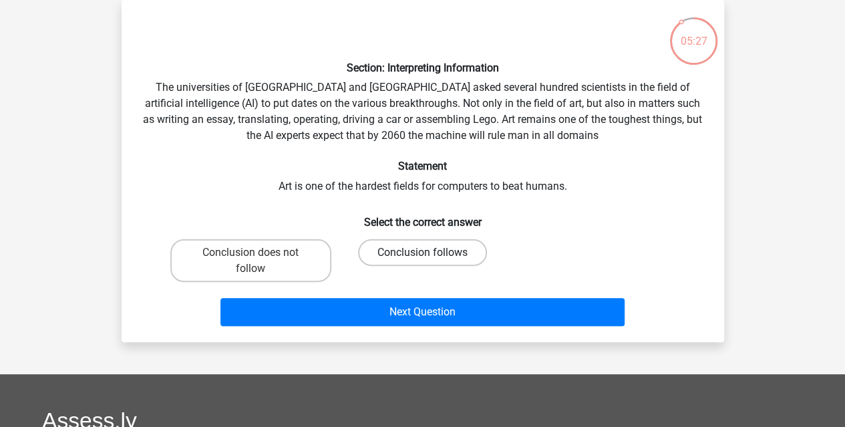
click at [395, 253] on label "Conclusion follows" at bounding box center [422, 252] width 129 height 27
click at [422, 253] on input "Conclusion follows" at bounding box center [426, 257] width 9 height 9
radio input "true"
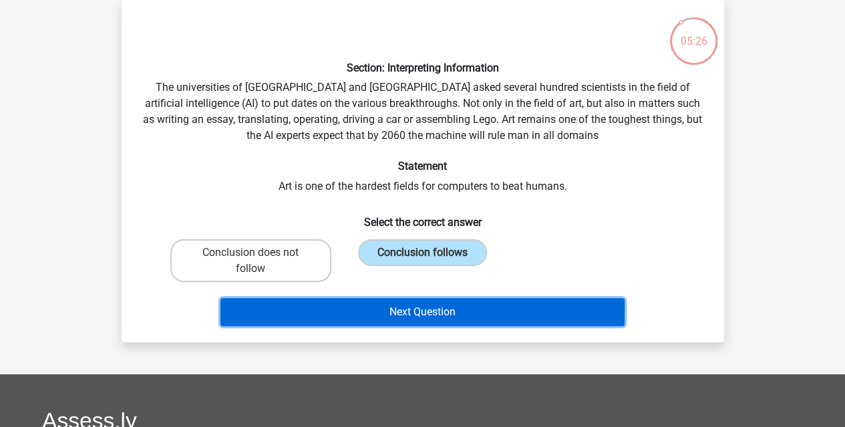
click at [378, 304] on button "Next Question" at bounding box center [423, 312] width 404 height 28
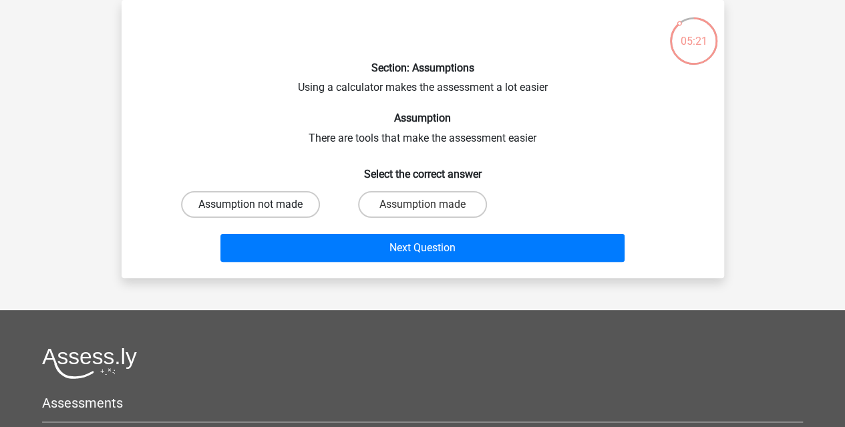
click at [273, 212] on label "Assumption not made" at bounding box center [250, 204] width 139 height 27
click at [259, 212] on input "Assumption not made" at bounding box center [255, 208] width 9 height 9
radio input "true"
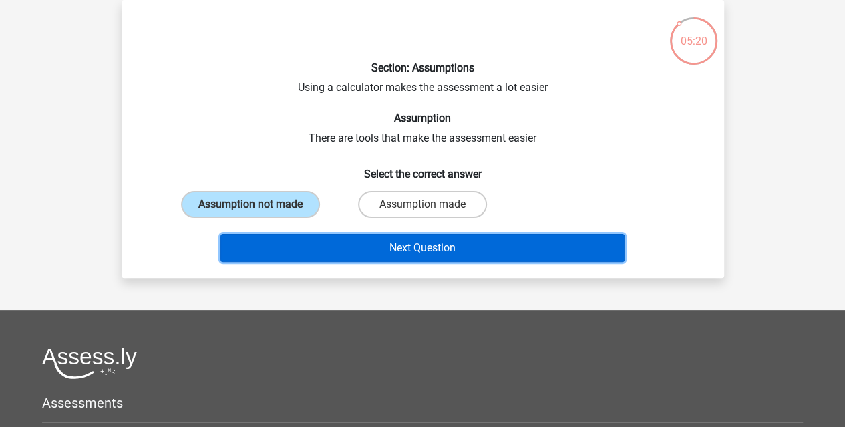
click at [299, 249] on button "Next Question" at bounding box center [423, 248] width 404 height 28
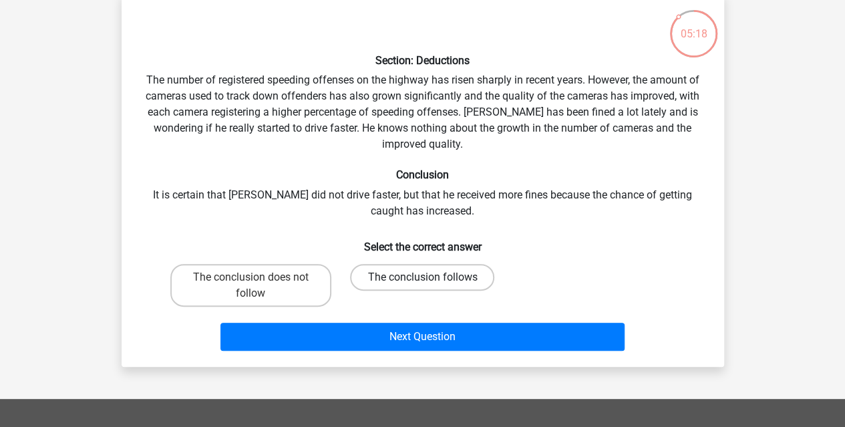
scroll to position [68, 0]
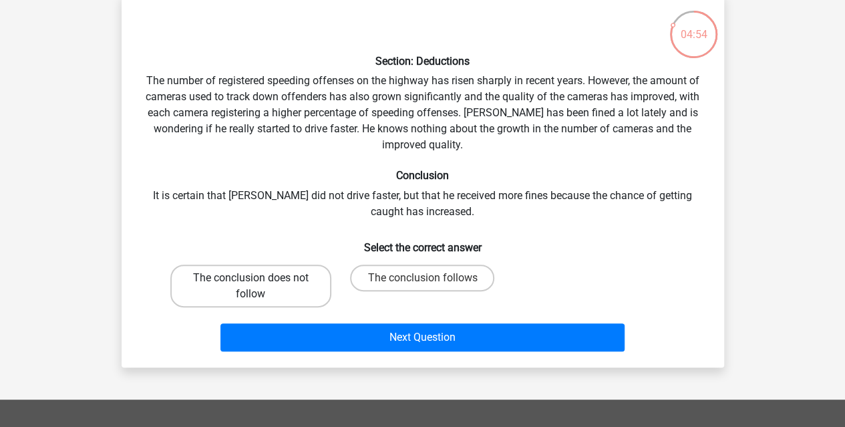
click at [299, 291] on label "The conclusion does not follow" at bounding box center [250, 286] width 161 height 43
click at [259, 287] on input "The conclusion does not follow" at bounding box center [255, 282] width 9 height 9
radio input "true"
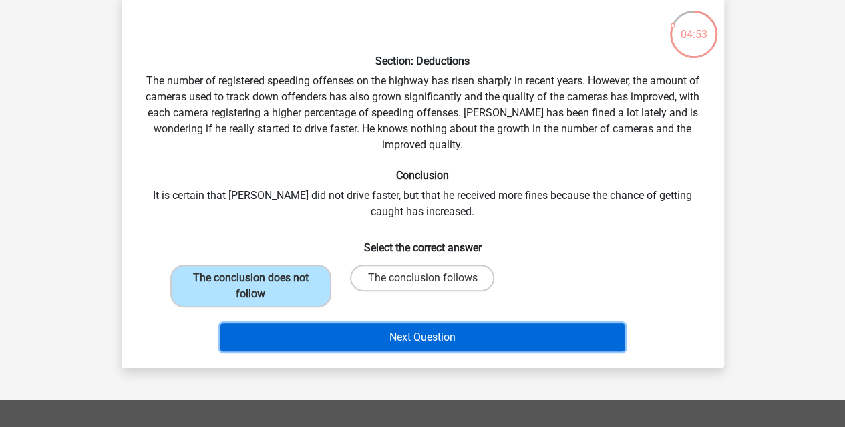
click at [331, 334] on button "Next Question" at bounding box center [423, 337] width 404 height 28
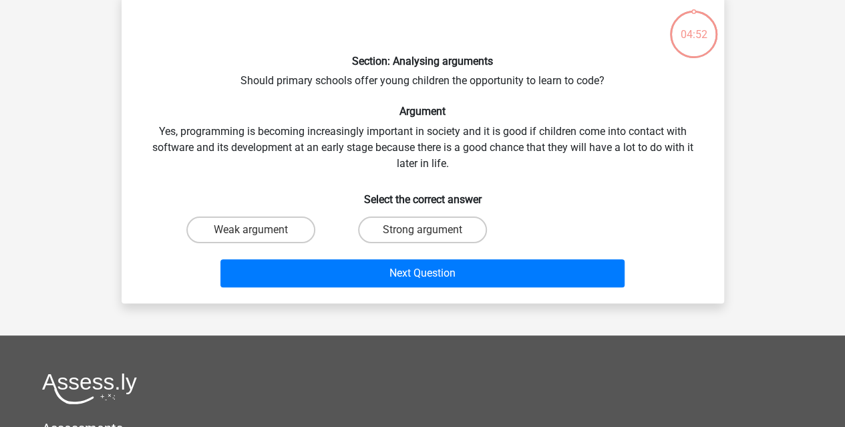
scroll to position [61, 0]
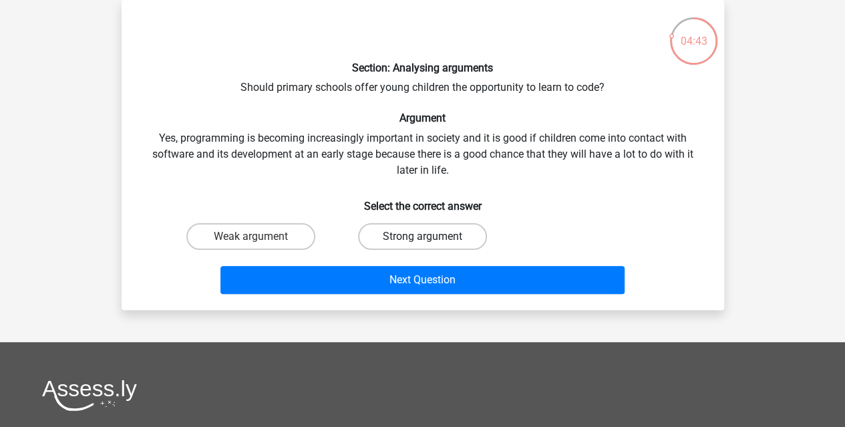
click at [418, 238] on label "Strong argument" at bounding box center [422, 236] width 129 height 27
click at [422, 238] on input "Strong argument" at bounding box center [426, 241] width 9 height 9
radio input "true"
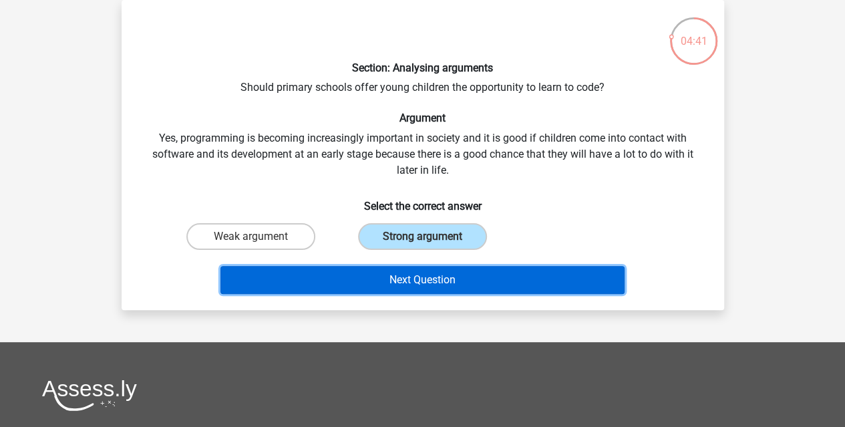
click at [437, 279] on button "Next Question" at bounding box center [423, 280] width 404 height 28
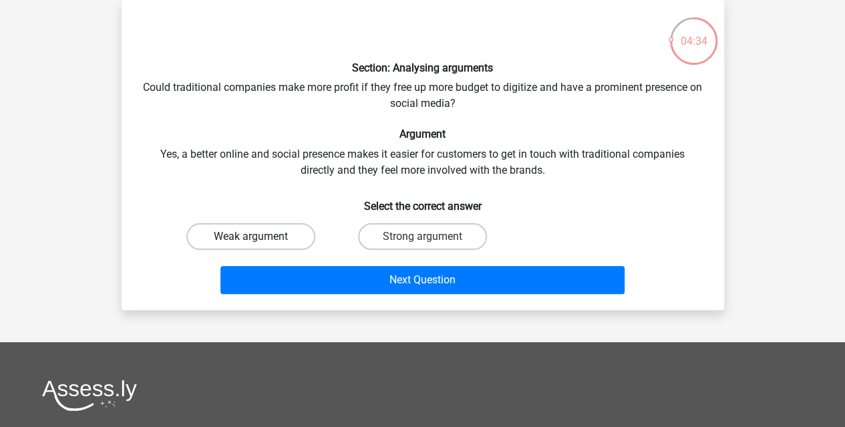
click at [241, 231] on label "Weak argument" at bounding box center [250, 236] width 129 height 27
click at [251, 237] on input "Weak argument" at bounding box center [255, 241] width 9 height 9
radio input "true"
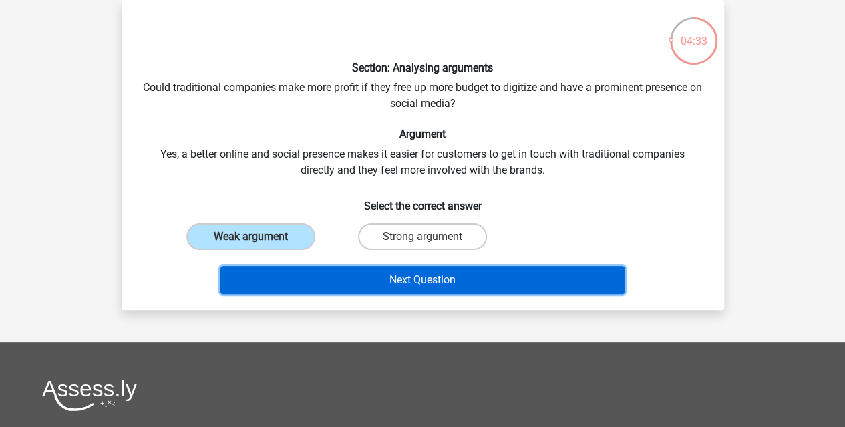
click at [298, 276] on button "Next Question" at bounding box center [423, 280] width 404 height 28
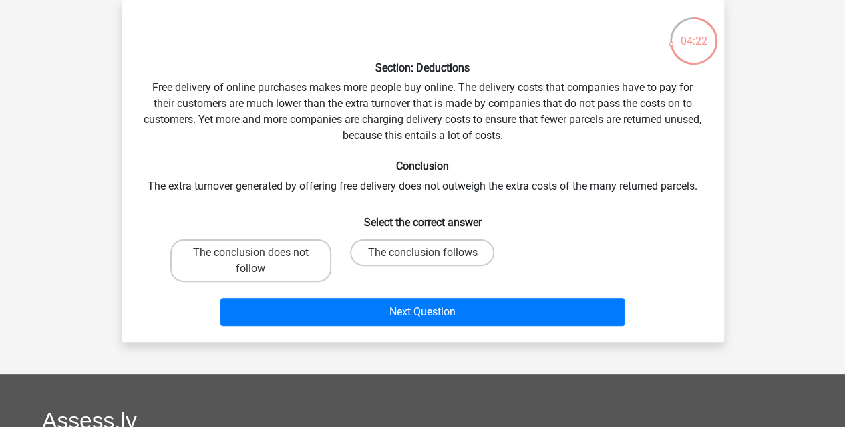
click at [299, 284] on div "The conclusion does not follow" at bounding box center [251, 260] width 172 height 53
click at [301, 267] on label "The conclusion does not follow" at bounding box center [250, 260] width 161 height 43
click at [259, 261] on input "The conclusion does not follow" at bounding box center [255, 257] width 9 height 9
radio input "true"
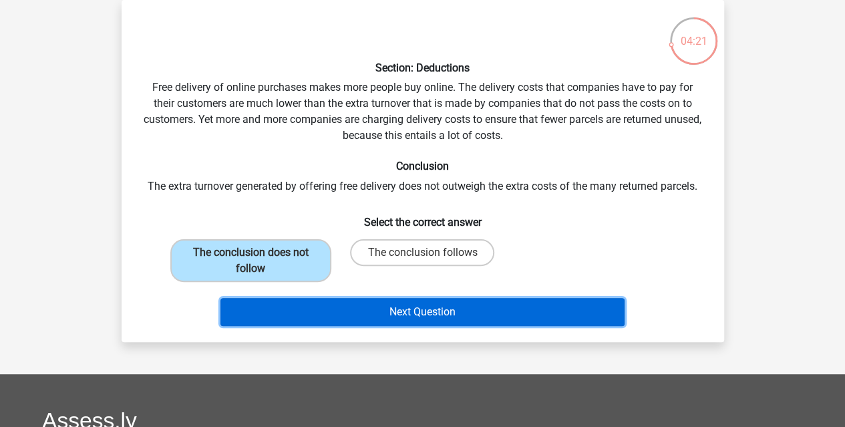
click at [361, 322] on button "Next Question" at bounding box center [423, 312] width 404 height 28
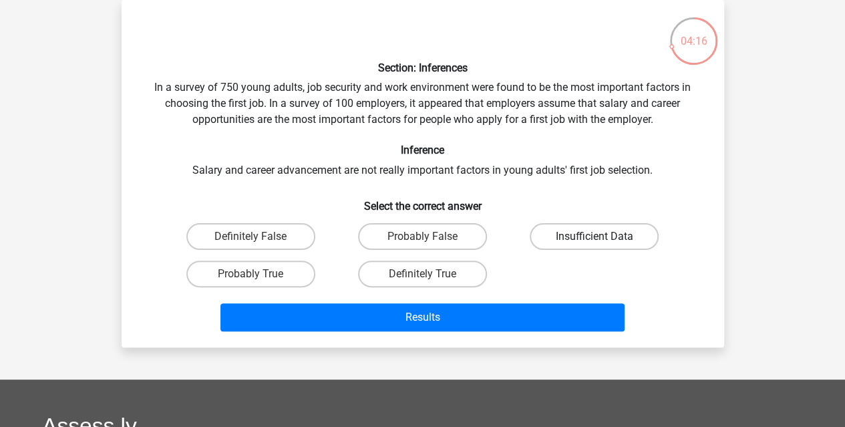
click at [591, 240] on label "Insufficient Data" at bounding box center [594, 236] width 129 height 27
click at [595, 240] on input "Insufficient Data" at bounding box center [599, 241] width 9 height 9
radio input "true"
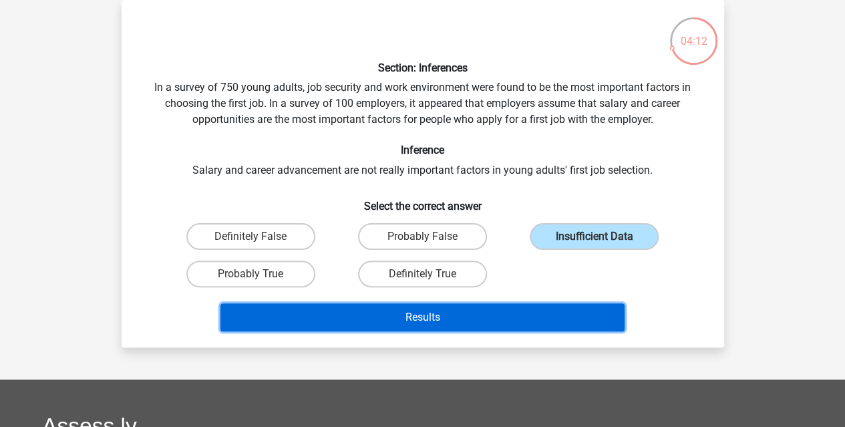
click at [578, 317] on button "Results" at bounding box center [423, 317] width 404 height 28
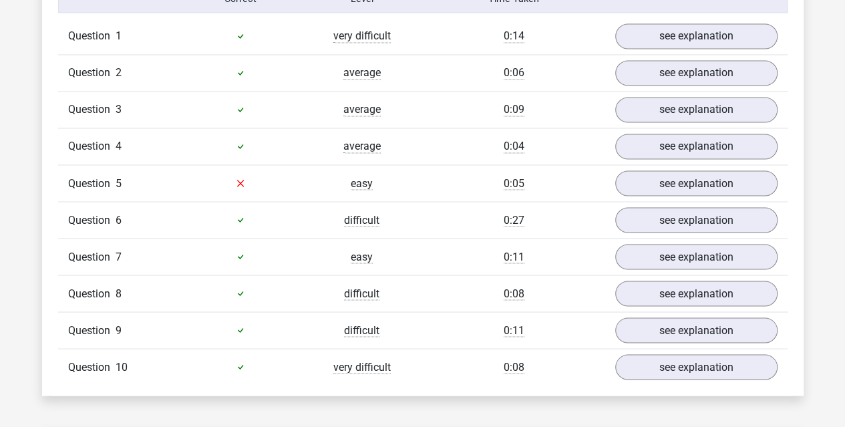
scroll to position [1107, 0]
click at [696, 173] on link "see explanation" at bounding box center [696, 182] width 186 height 29
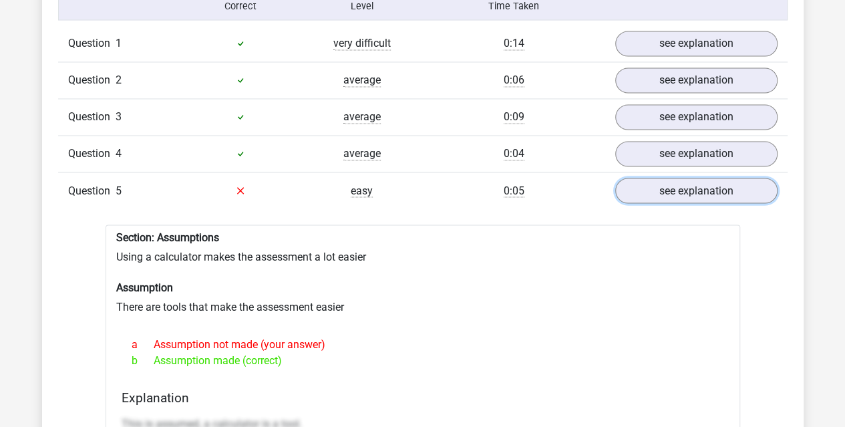
scroll to position [1098, 0]
click at [664, 190] on link "see explanation" at bounding box center [696, 190] width 186 height 29
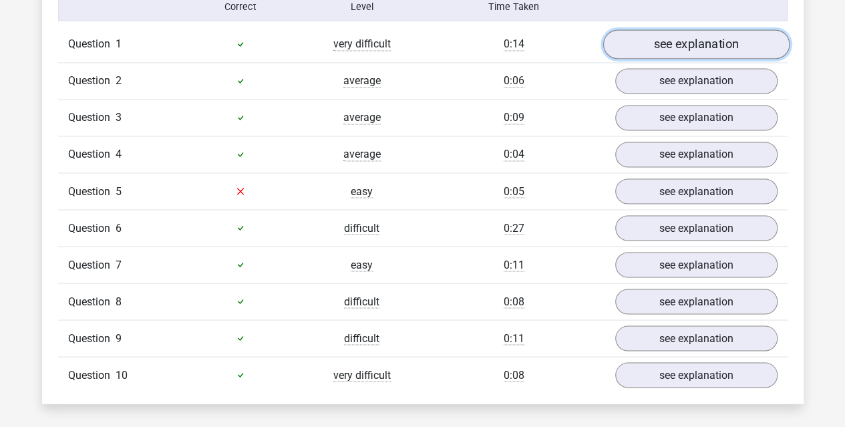
click at [678, 42] on link "see explanation" at bounding box center [696, 43] width 186 height 29
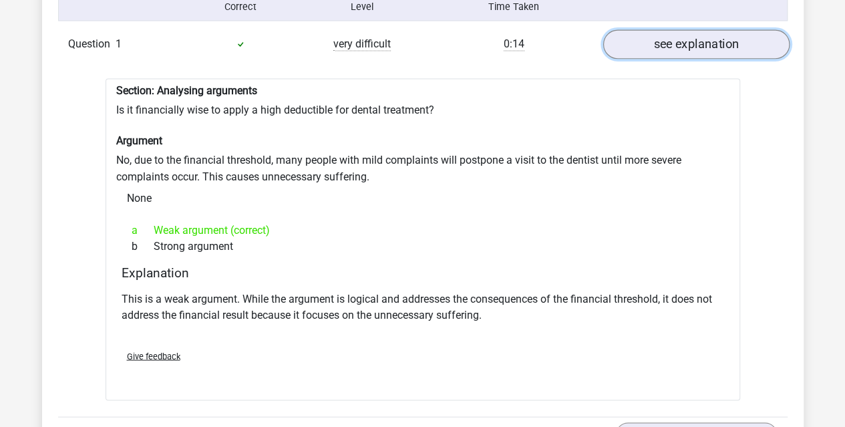
drag, startPoint x: 680, startPoint y: 41, endPoint x: 644, endPoint y: 43, distance: 36.1
click at [644, 43] on link "see explanation" at bounding box center [696, 43] width 186 height 29
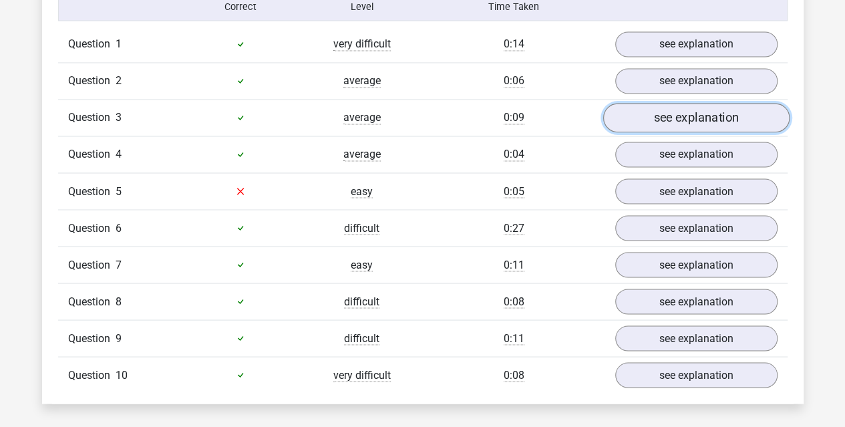
click at [668, 110] on link "see explanation" at bounding box center [696, 117] width 186 height 29
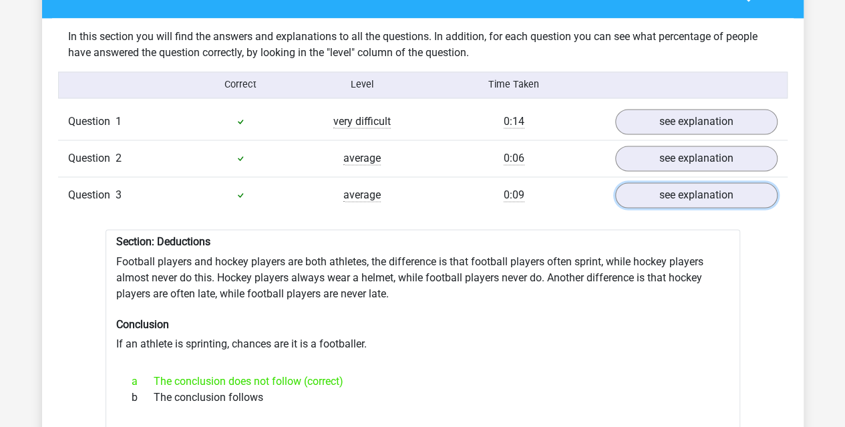
scroll to position [1020, 0]
click at [689, 196] on link "see explanation" at bounding box center [696, 195] width 186 height 29
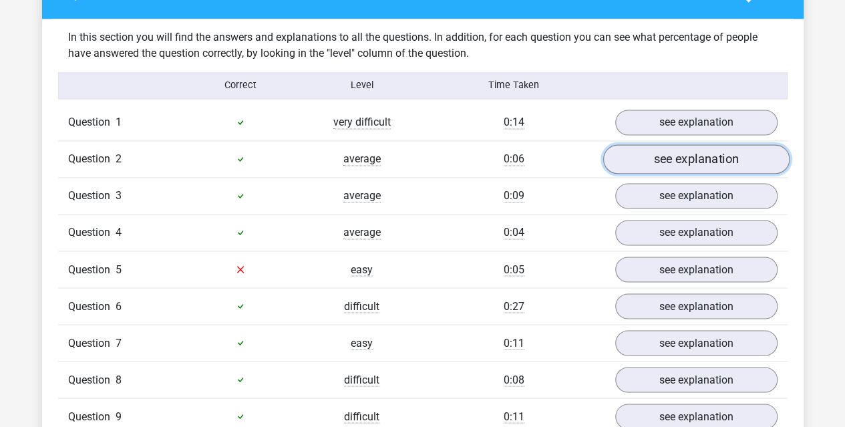
click at [689, 158] on link "see explanation" at bounding box center [696, 158] width 186 height 29
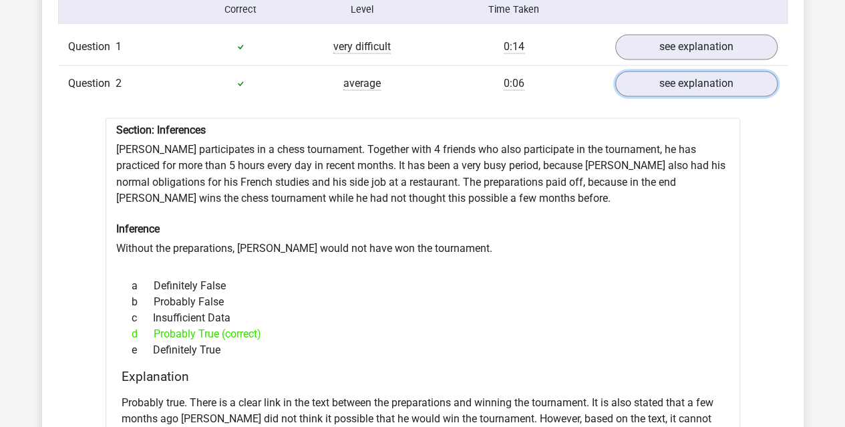
scroll to position [1084, 0]
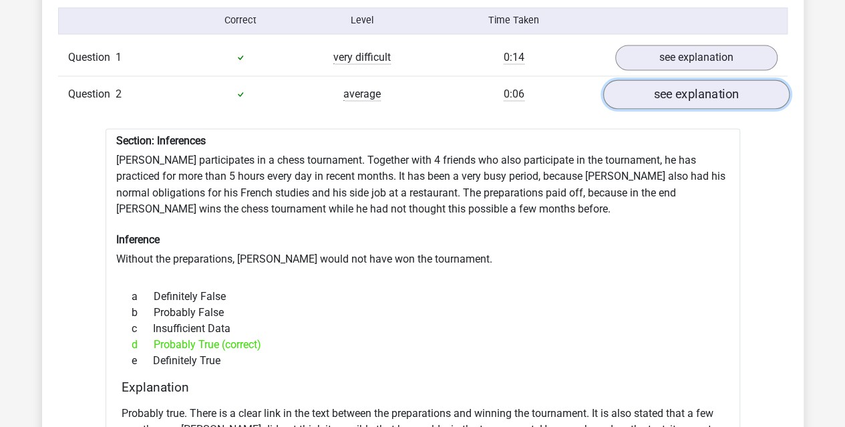
click at [692, 98] on link "see explanation" at bounding box center [696, 94] width 186 height 29
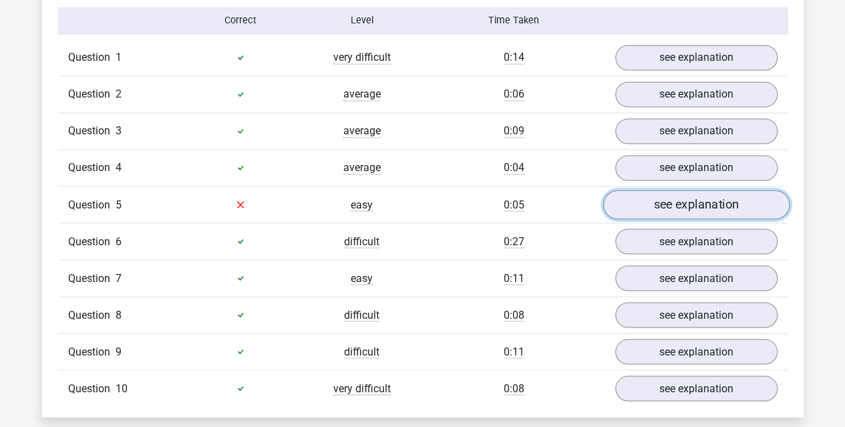
click at [672, 190] on link "see explanation" at bounding box center [696, 204] width 186 height 29
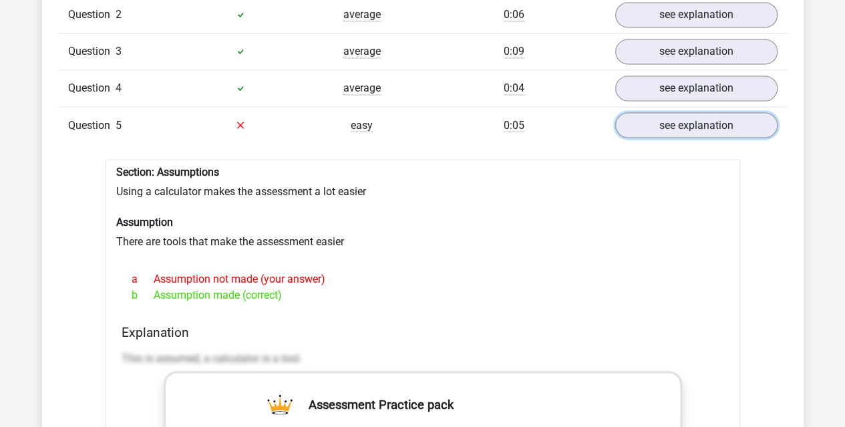
scroll to position [1165, 0]
click at [692, 124] on link "see explanation" at bounding box center [696, 124] width 186 height 29
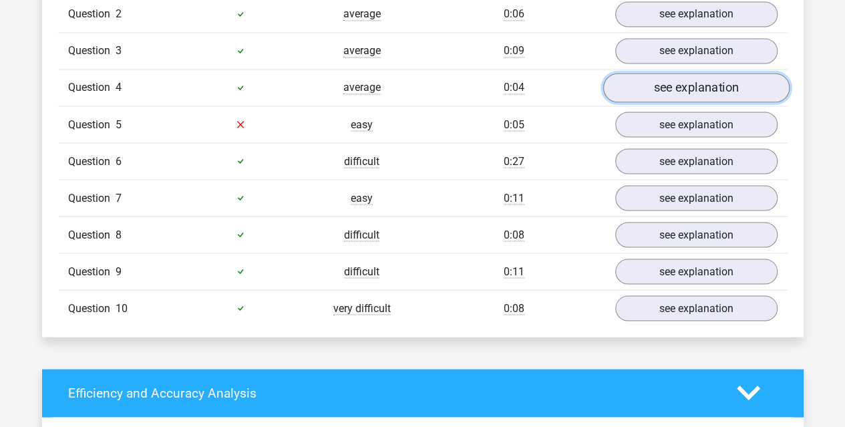
click at [695, 86] on link "see explanation" at bounding box center [696, 87] width 186 height 29
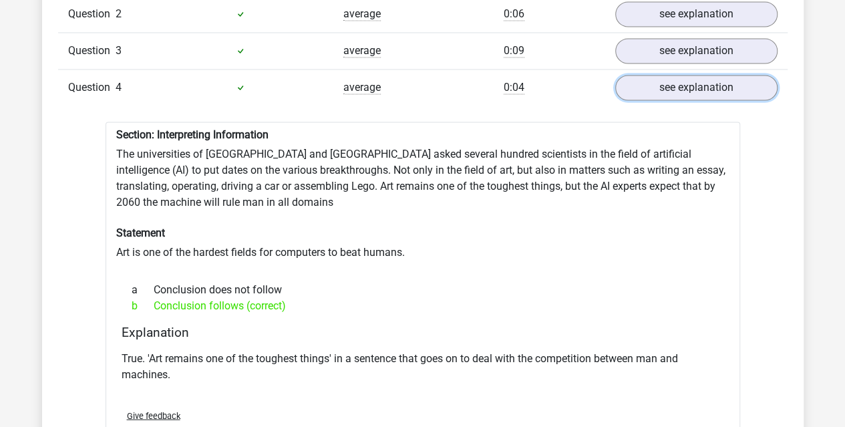
scroll to position [1233, 0]
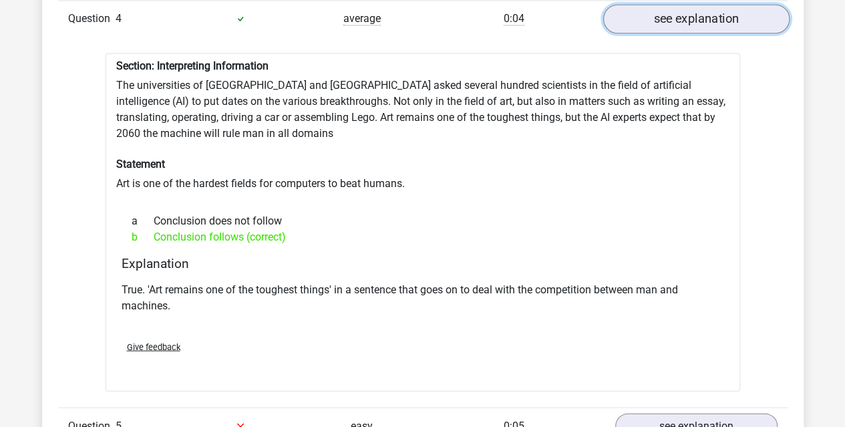
click at [700, 14] on link "see explanation" at bounding box center [696, 18] width 186 height 29
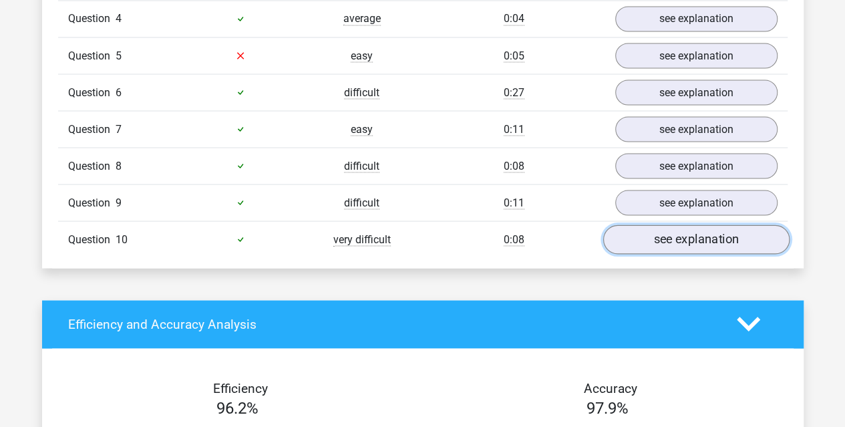
click at [664, 232] on link "see explanation" at bounding box center [696, 239] width 186 height 29
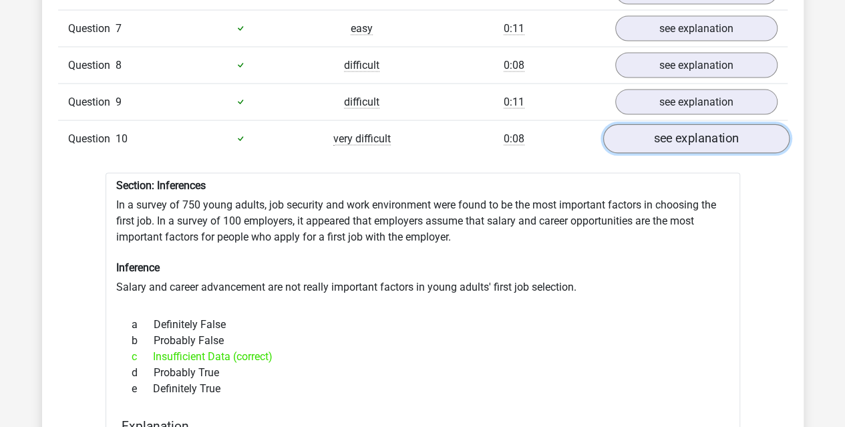
scroll to position [1335, 0]
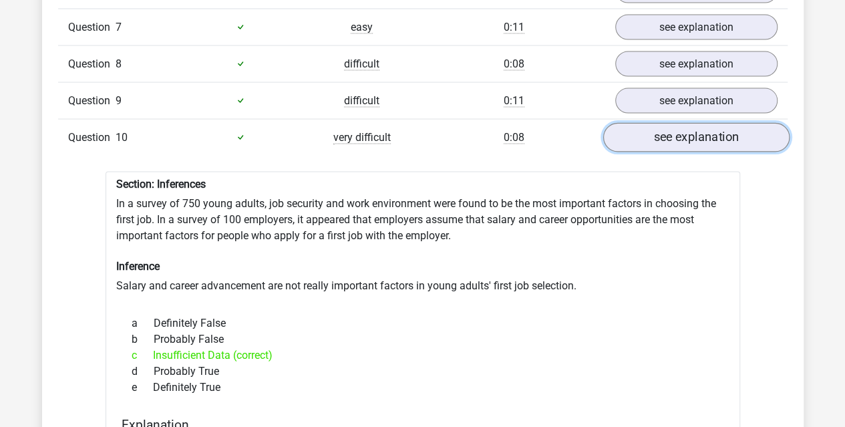
click at [672, 140] on link "see explanation" at bounding box center [696, 137] width 186 height 29
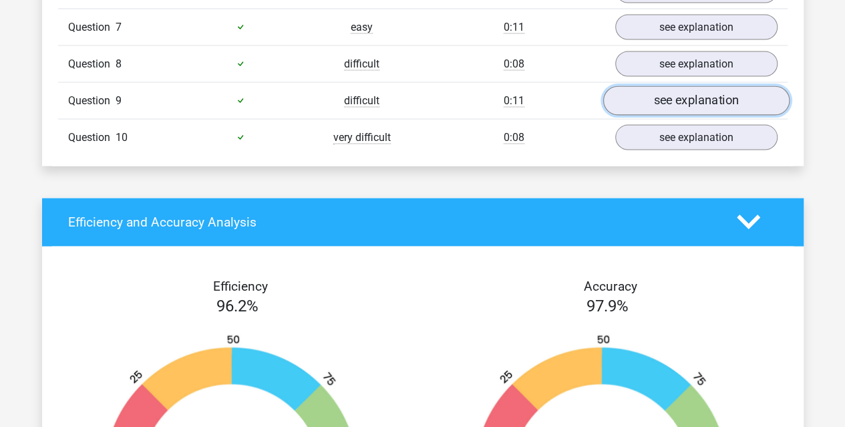
click at [677, 86] on link "see explanation" at bounding box center [696, 100] width 186 height 29
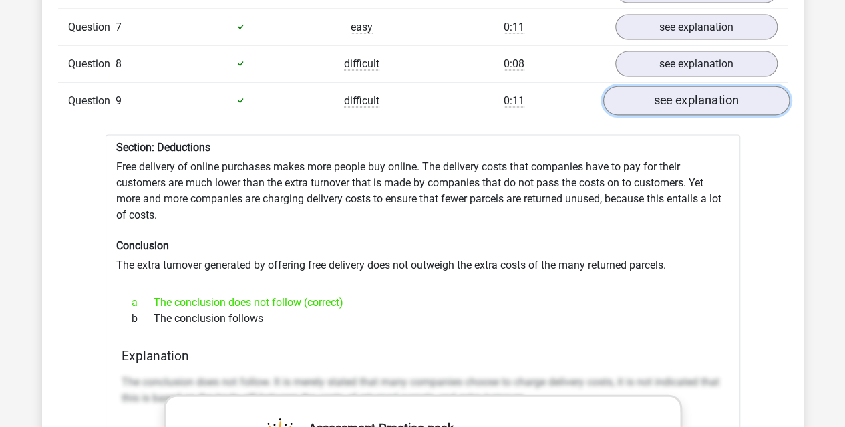
click at [670, 98] on link "see explanation" at bounding box center [696, 100] width 186 height 29
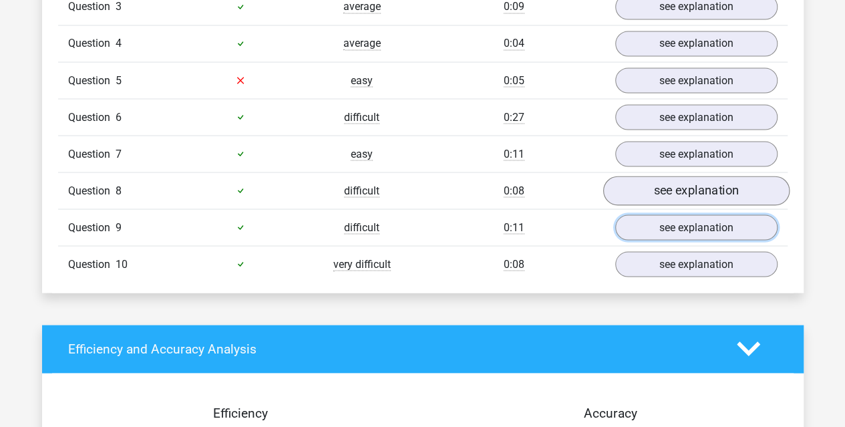
scroll to position [1208, 0]
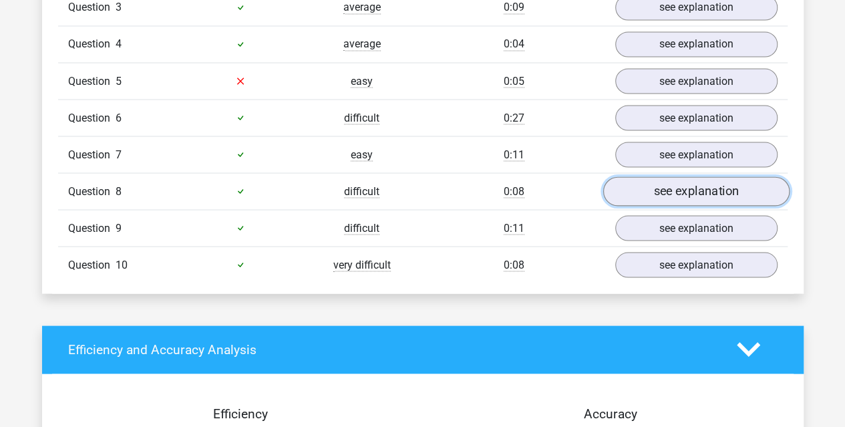
click at [662, 187] on link "see explanation" at bounding box center [696, 190] width 186 height 29
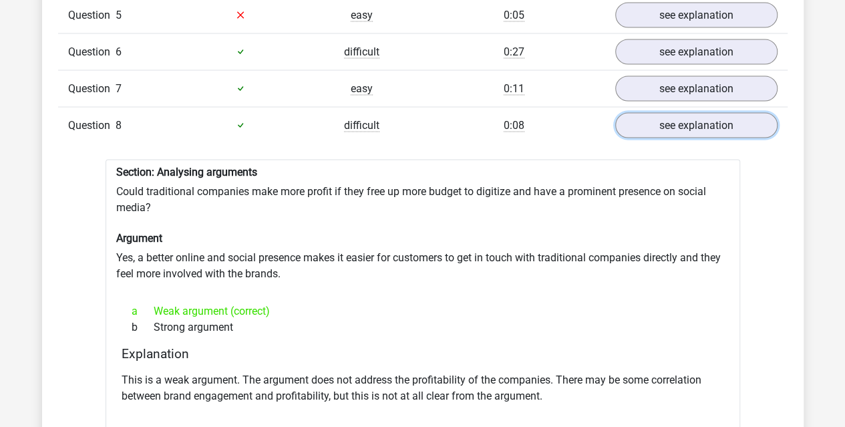
scroll to position [1273, 0]
click at [723, 127] on link "see explanation" at bounding box center [696, 126] width 186 height 29
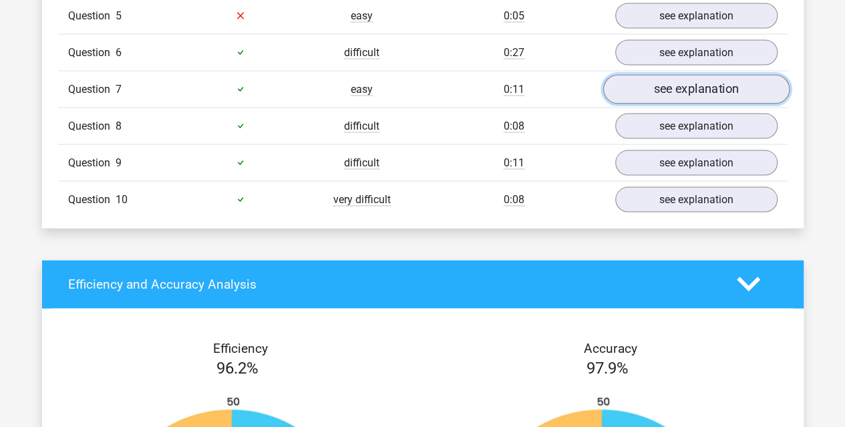
click at [704, 81] on link "see explanation" at bounding box center [696, 89] width 186 height 29
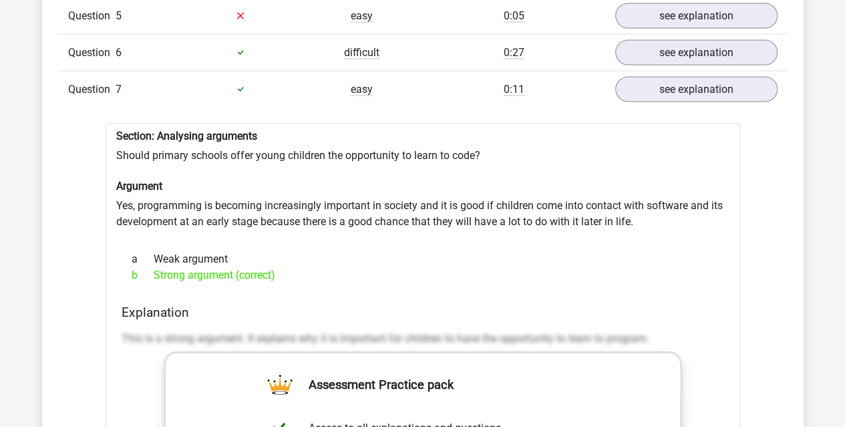
click at [663, 98] on div "Question 7 easy 0:11 see explanation" at bounding box center [423, 89] width 730 height 37
click at [684, 75] on link "see explanation" at bounding box center [696, 89] width 186 height 29
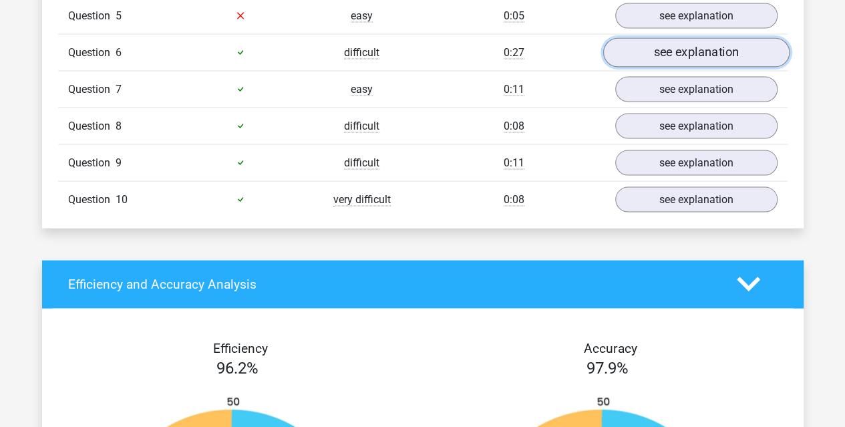
click at [682, 54] on link "see explanation" at bounding box center [696, 52] width 186 height 29
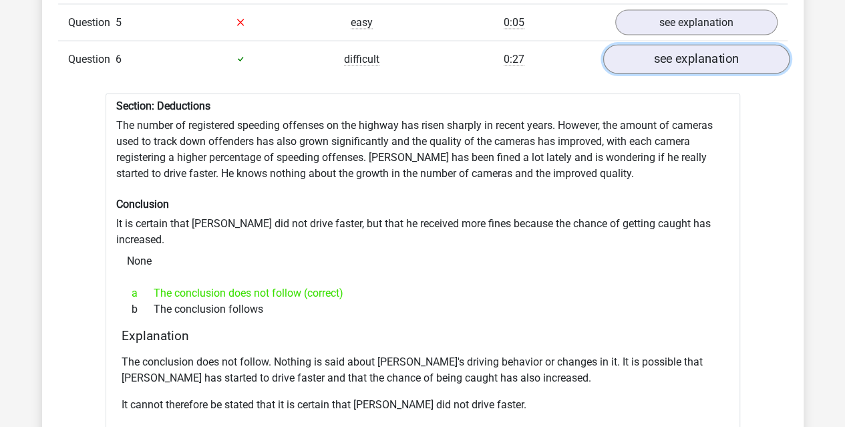
scroll to position [1266, 0]
click at [683, 54] on link "see explanation" at bounding box center [696, 59] width 186 height 29
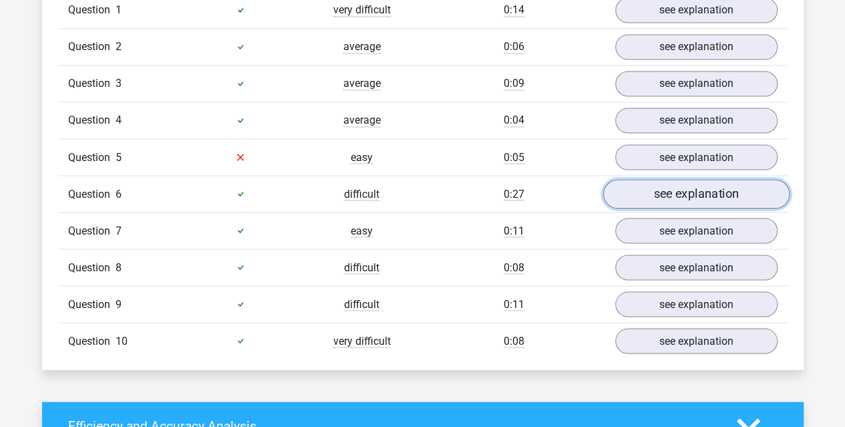
scroll to position [1131, 0]
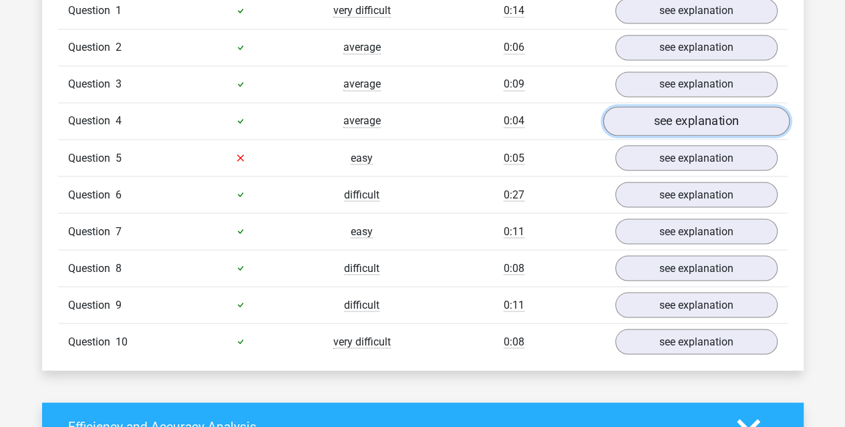
click at [682, 116] on link "see explanation" at bounding box center [696, 120] width 186 height 29
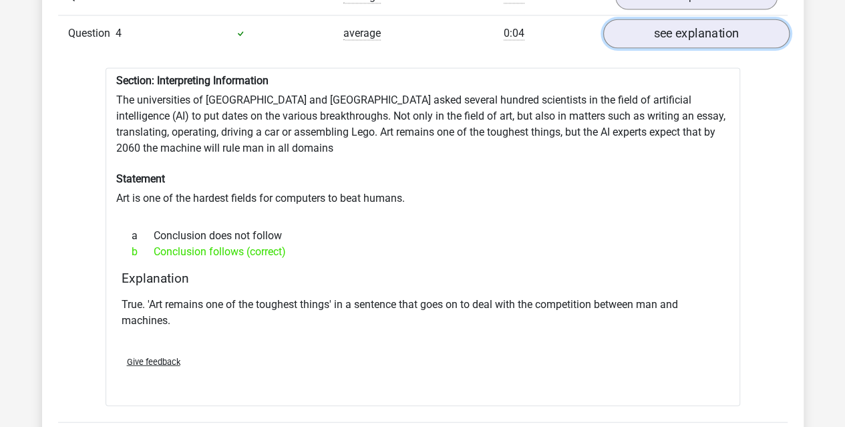
scroll to position [1219, 0]
click at [687, 34] on link "see explanation" at bounding box center [696, 32] width 186 height 29
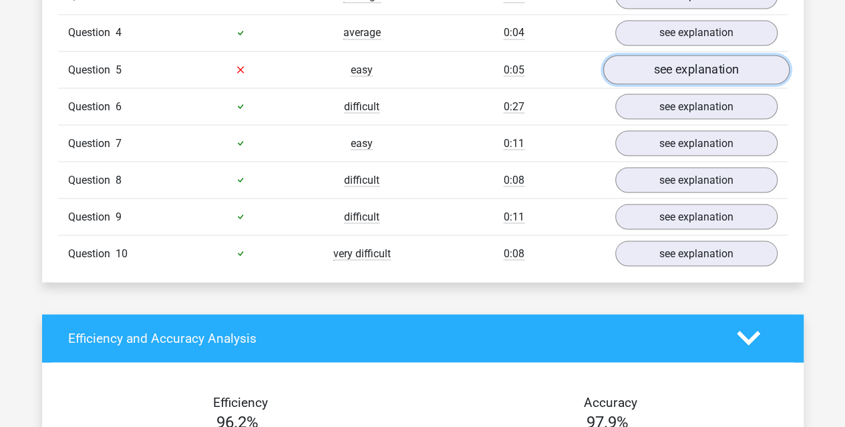
click at [673, 74] on link "see explanation" at bounding box center [696, 69] width 186 height 29
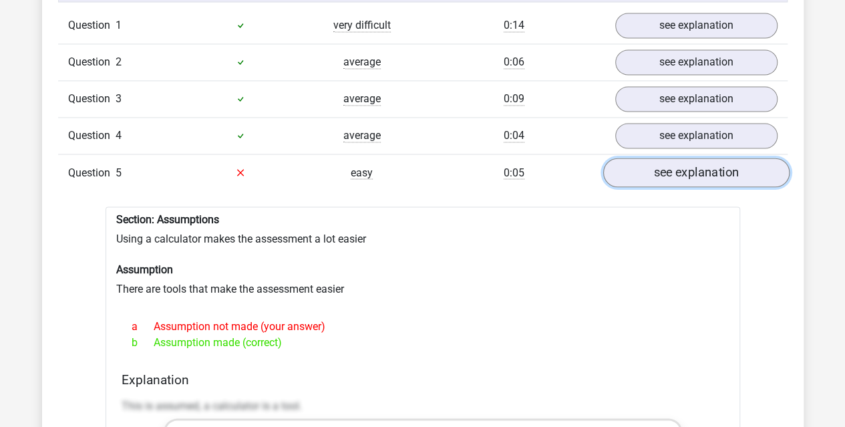
scroll to position [1116, 0]
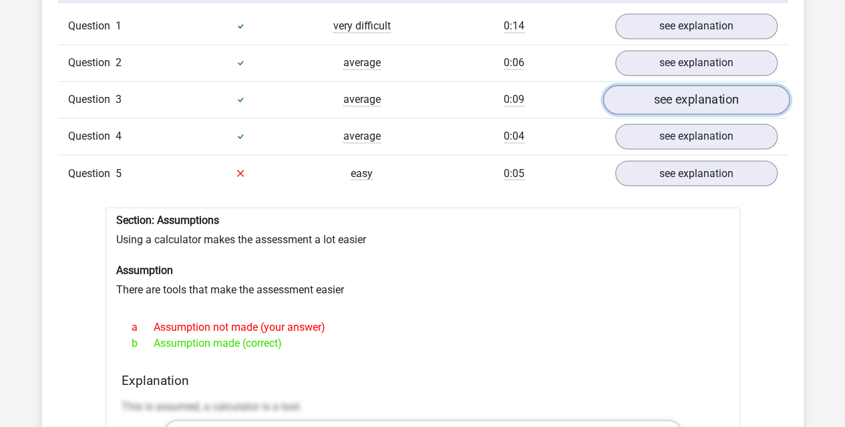
click at [670, 109] on link "see explanation" at bounding box center [696, 99] width 186 height 29
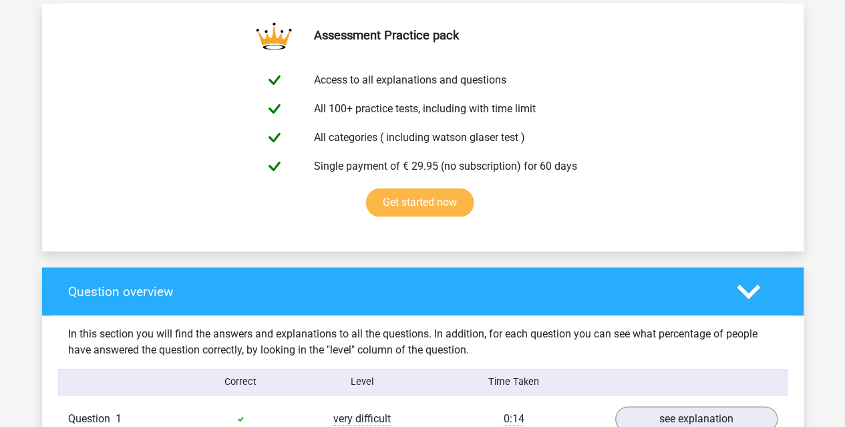
scroll to position [715, 0]
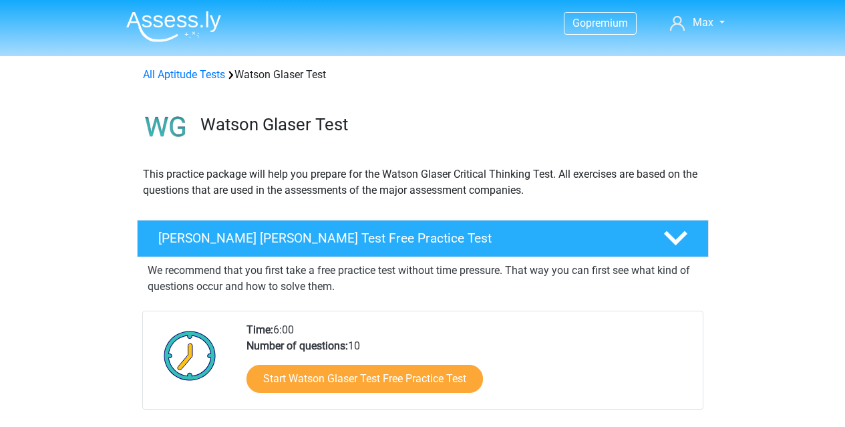
scroll to position [104, 0]
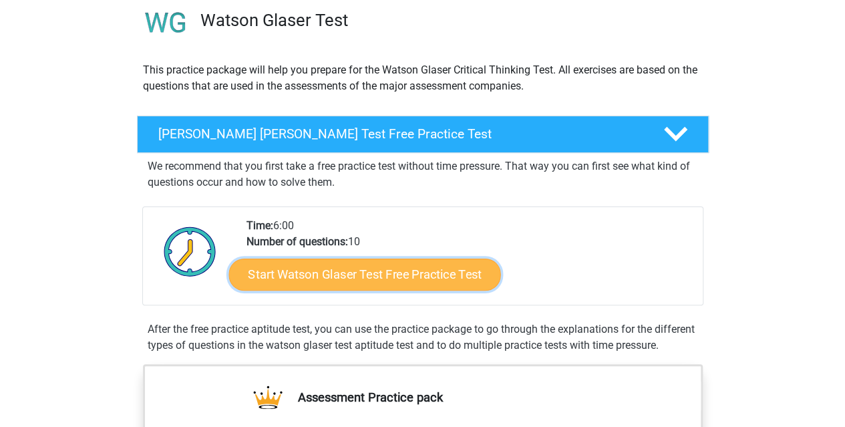
click at [307, 264] on link "Start Watson Glaser Test Free Practice Test" at bounding box center [365, 275] width 272 height 32
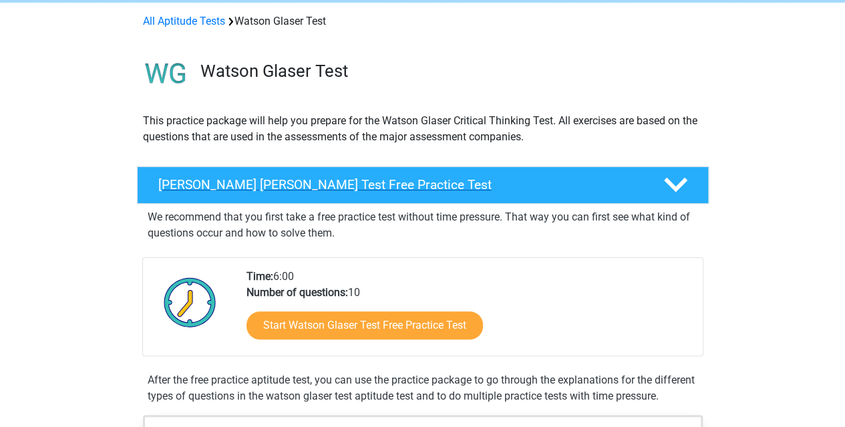
scroll to position [53, 0]
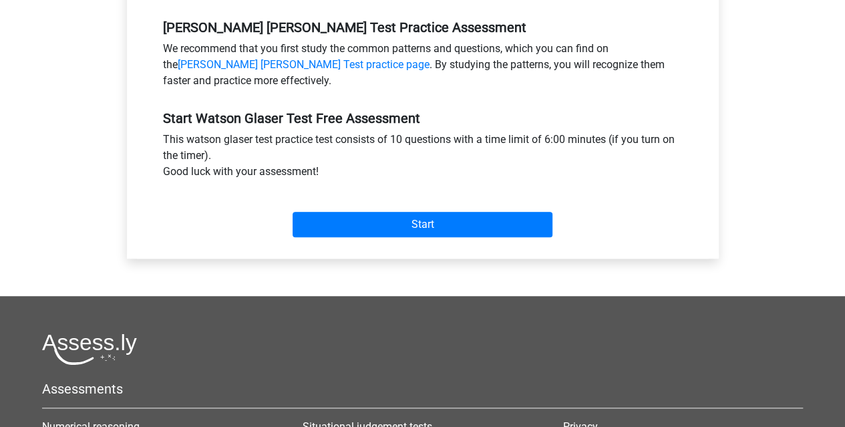
scroll to position [410, 0]
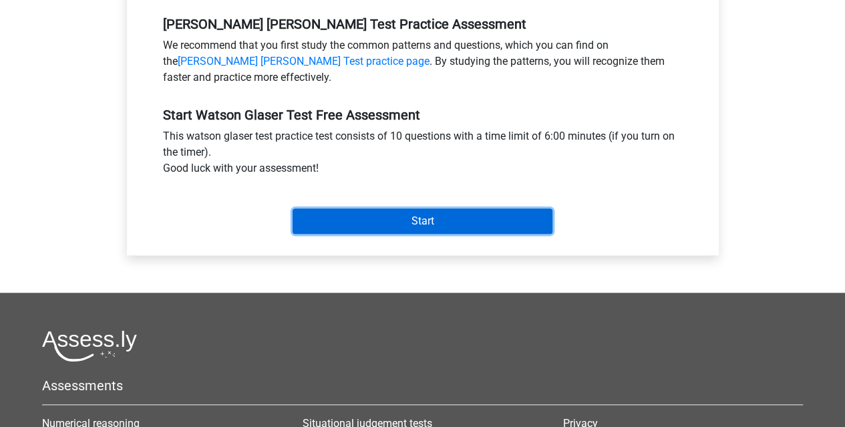
click at [429, 229] on input "Start" at bounding box center [423, 220] width 260 height 25
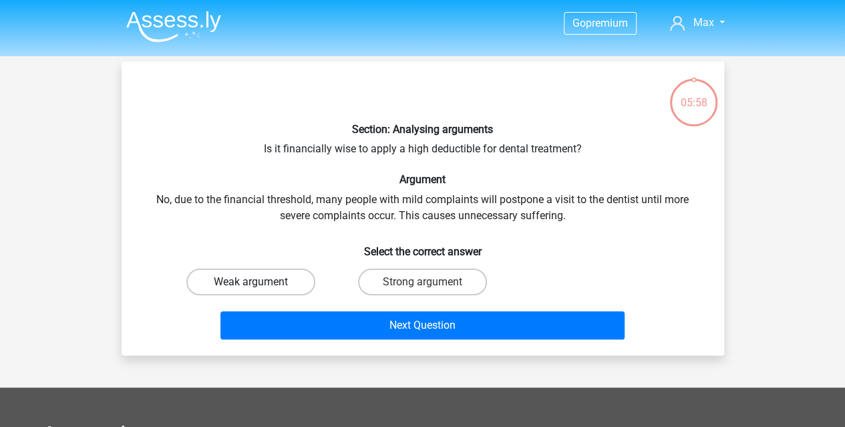
click at [294, 279] on label "Weak argument" at bounding box center [250, 282] width 129 height 27
click at [259, 282] on input "Weak argument" at bounding box center [255, 286] width 9 height 9
radio input "true"
click at [325, 309] on div "Next Question" at bounding box center [423, 323] width 560 height 44
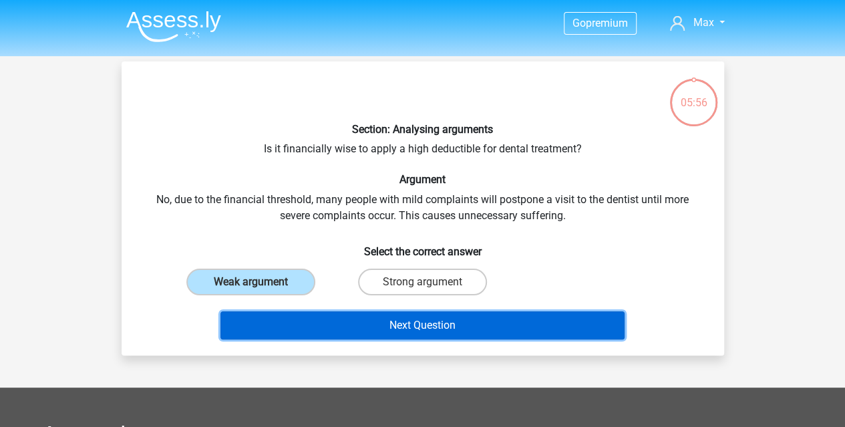
click at [323, 330] on button "Next Question" at bounding box center [423, 325] width 404 height 28
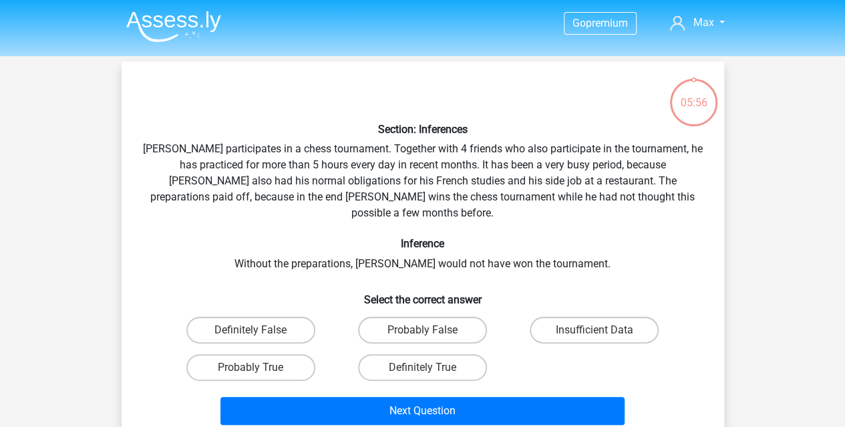
scroll to position [61, 0]
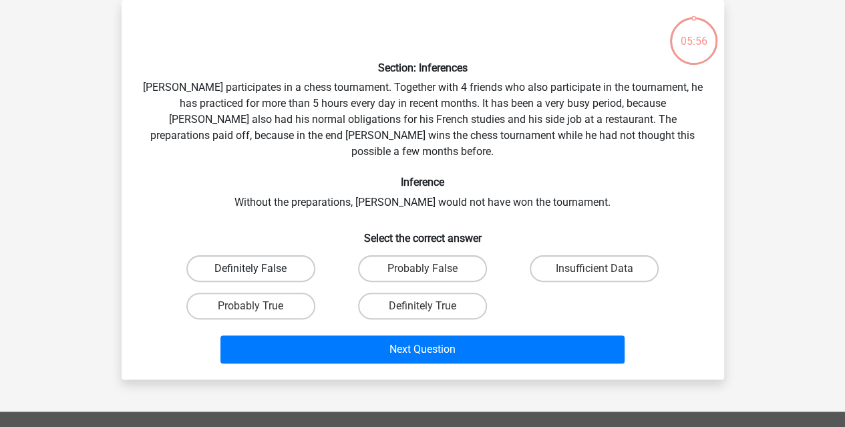
click at [293, 255] on label "Definitely False" at bounding box center [250, 268] width 129 height 27
click at [259, 269] on input "Definitely False" at bounding box center [255, 273] width 9 height 9
radio input "true"
click at [353, 383] on div "Go premium Max [EMAIL_ADDRESS][DOMAIN_NAME]" at bounding box center [422, 352] width 845 height 826
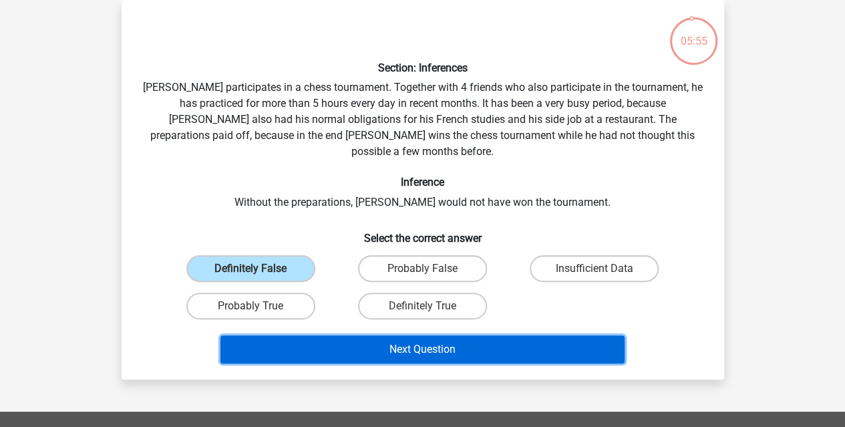
click at [359, 335] on button "Next Question" at bounding box center [423, 349] width 404 height 28
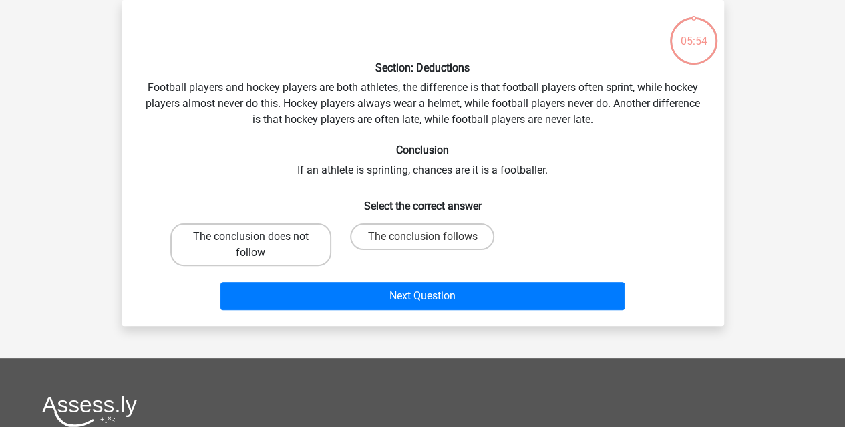
click at [294, 256] on label "The conclusion does not follow" at bounding box center [250, 244] width 161 height 43
click at [259, 245] on input "The conclusion does not follow" at bounding box center [255, 241] width 9 height 9
radio input "true"
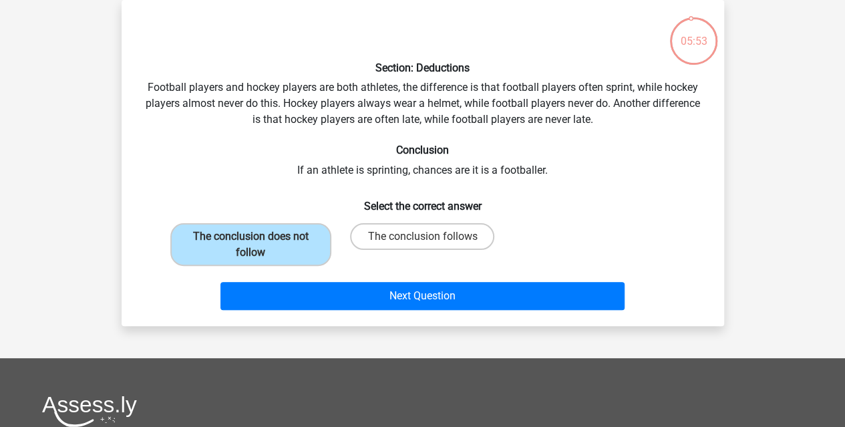
click at [365, 315] on div "Section: Deductions Football players and hockey players are both athletes, the …" at bounding box center [423, 163] width 603 height 326
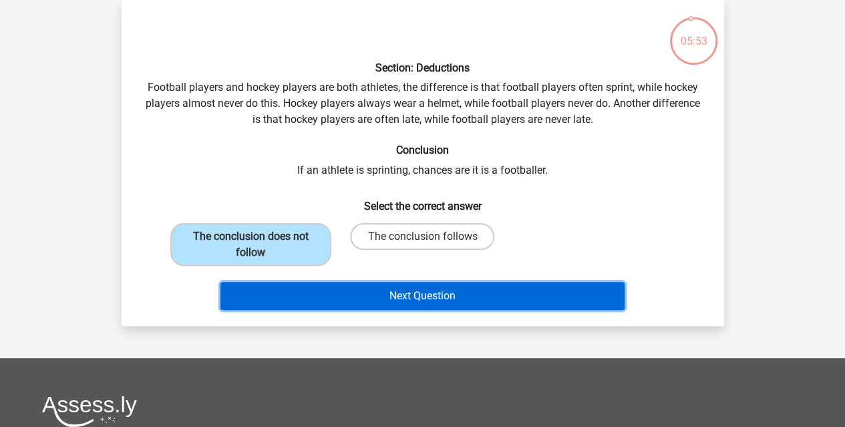
click at [364, 305] on button "Next Question" at bounding box center [423, 296] width 404 height 28
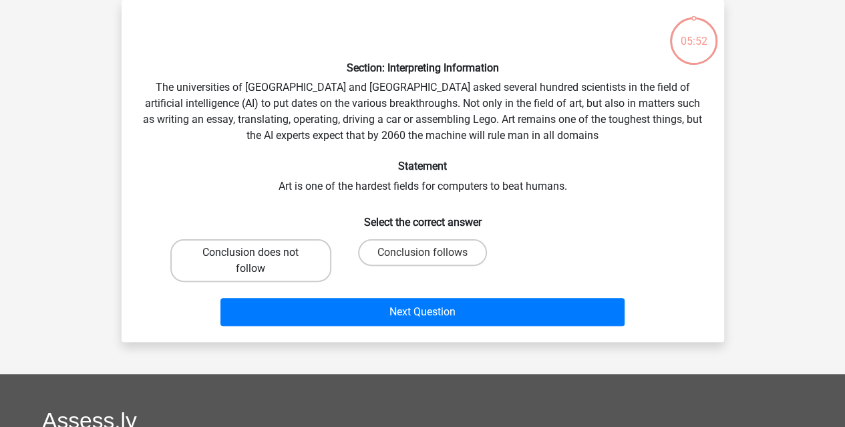
click at [292, 264] on label "Conclusion does not follow" at bounding box center [250, 260] width 161 height 43
click at [259, 261] on input "Conclusion does not follow" at bounding box center [255, 257] width 9 height 9
radio input "true"
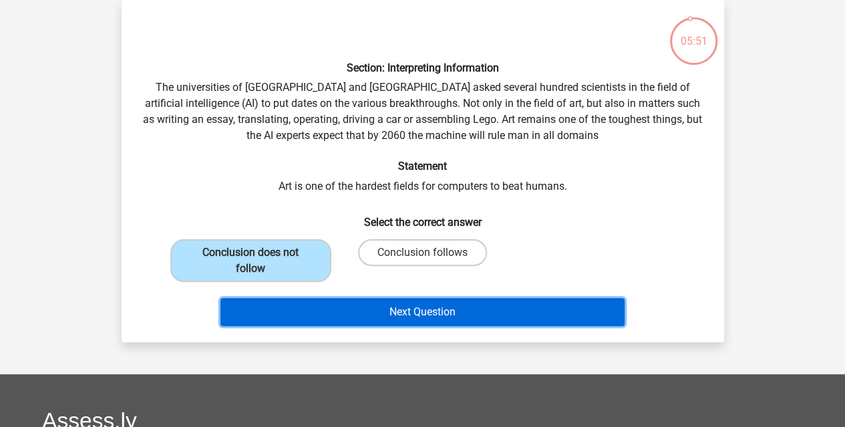
click at [319, 299] on button "Next Question" at bounding box center [423, 312] width 404 height 28
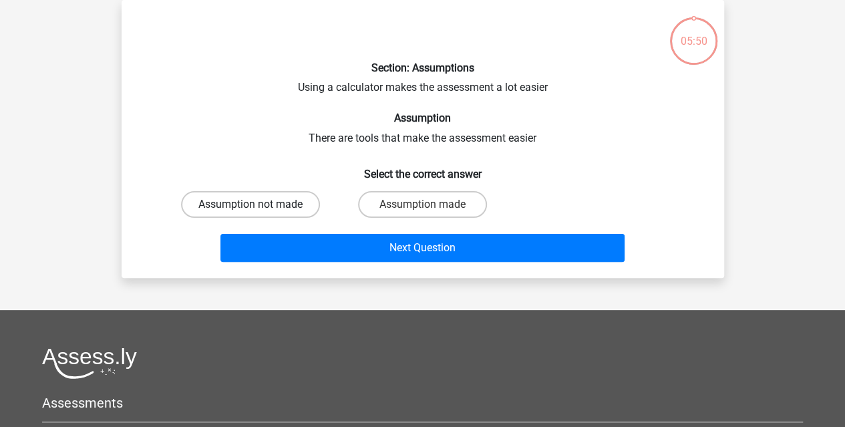
click at [298, 206] on label "Assumption not made" at bounding box center [250, 204] width 139 height 27
click at [259, 206] on input "Assumption not made" at bounding box center [255, 208] width 9 height 9
radio input "true"
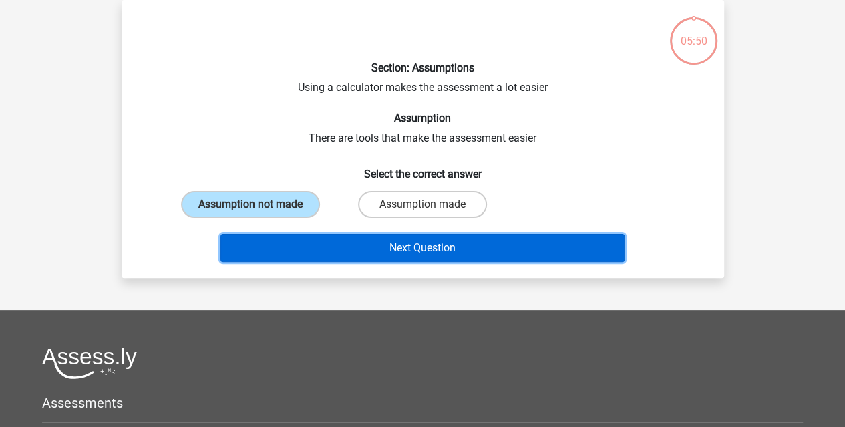
click at [309, 241] on button "Next Question" at bounding box center [423, 248] width 404 height 28
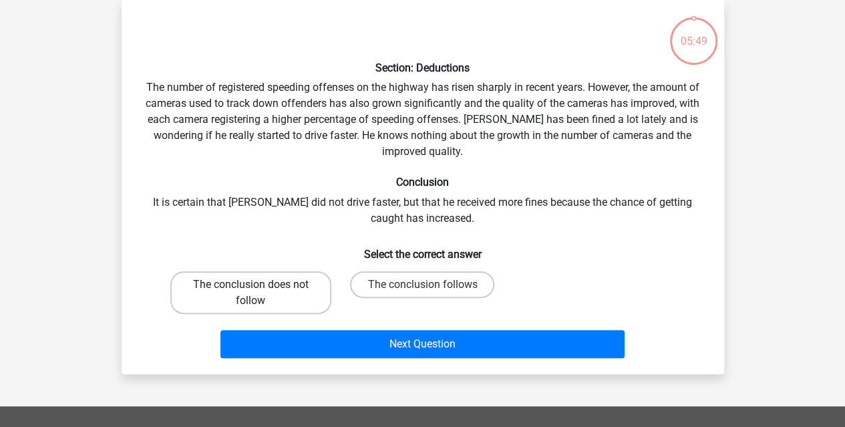
click at [285, 276] on label "The conclusion does not follow" at bounding box center [250, 292] width 161 height 43
click at [259, 285] on input "The conclusion does not follow" at bounding box center [255, 289] width 9 height 9
radio input "true"
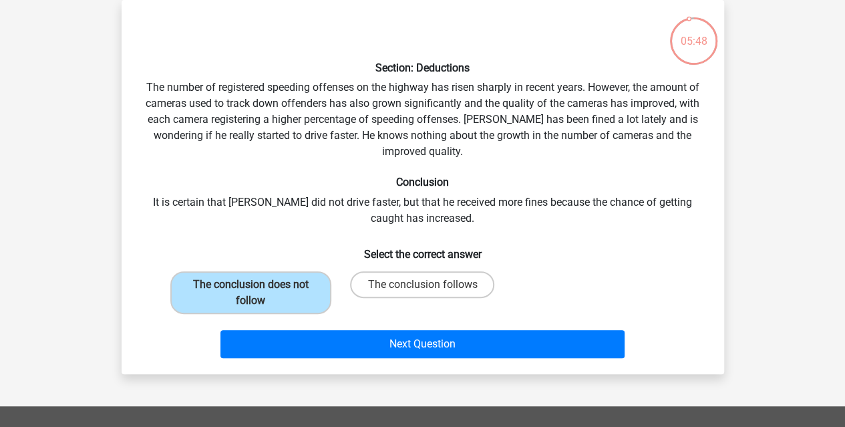
click at [301, 328] on div "Next Question" at bounding box center [423, 341] width 560 height 44
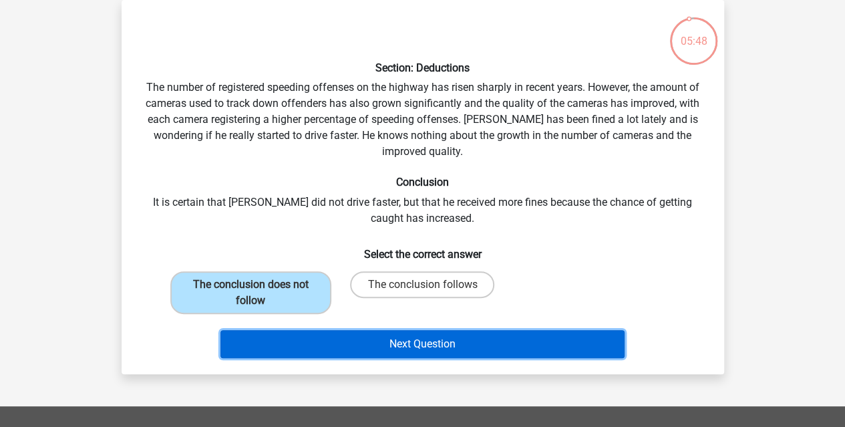
click at [302, 344] on button "Next Question" at bounding box center [423, 344] width 404 height 28
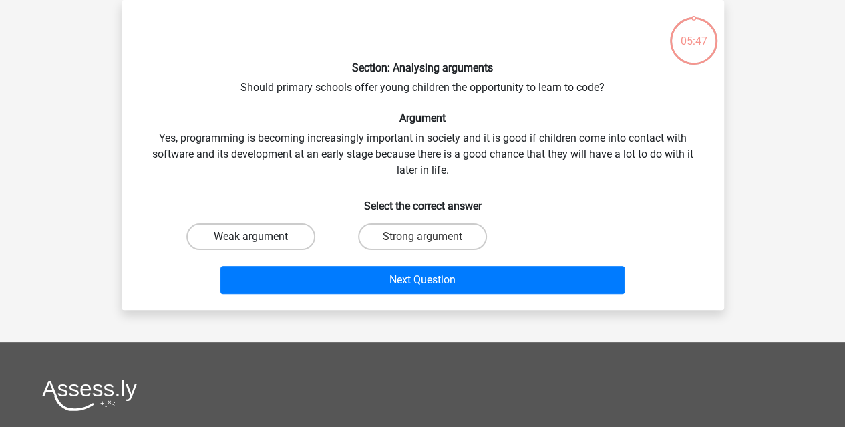
click at [299, 231] on label "Weak argument" at bounding box center [250, 236] width 129 height 27
click at [259, 237] on input "Weak argument" at bounding box center [255, 241] width 9 height 9
radio input "true"
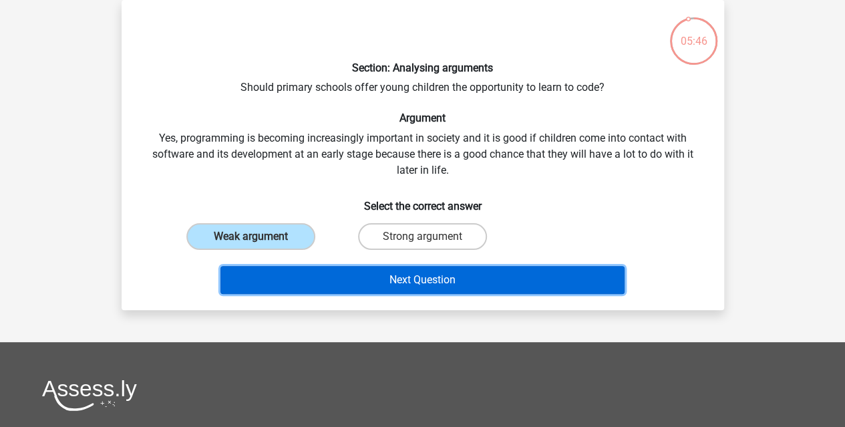
click at [327, 291] on button "Next Question" at bounding box center [423, 280] width 404 height 28
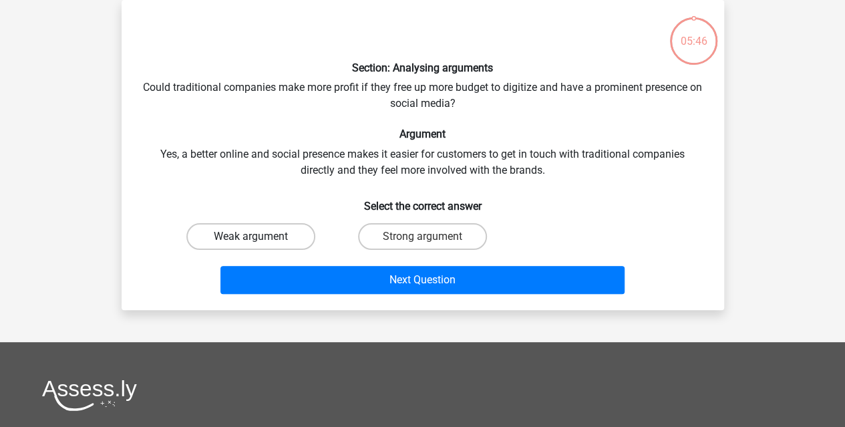
click at [296, 247] on label "Weak argument" at bounding box center [250, 236] width 129 height 27
click at [259, 245] on input "Weak argument" at bounding box center [255, 241] width 9 height 9
radio input "true"
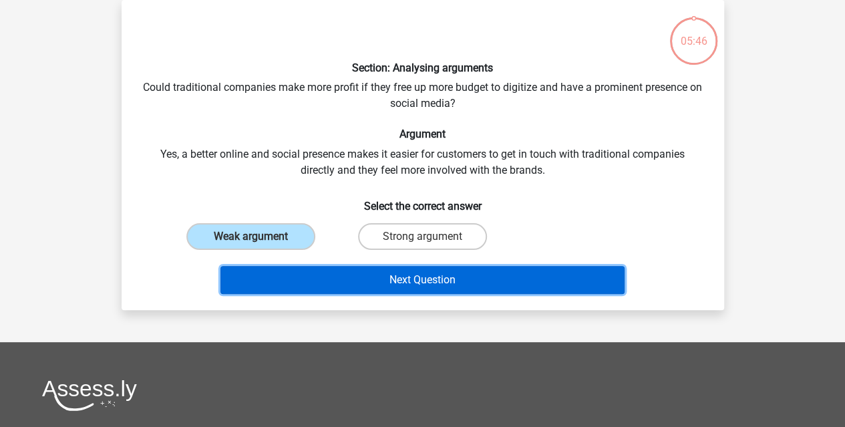
click at [307, 275] on button "Next Question" at bounding box center [423, 280] width 404 height 28
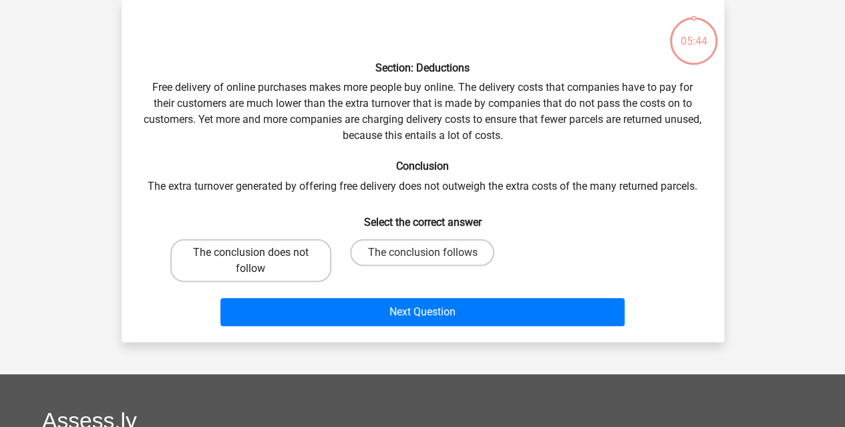
click at [294, 245] on label "The conclusion does not follow" at bounding box center [250, 260] width 161 height 43
click at [259, 253] on input "The conclusion does not follow" at bounding box center [255, 257] width 9 height 9
radio input "true"
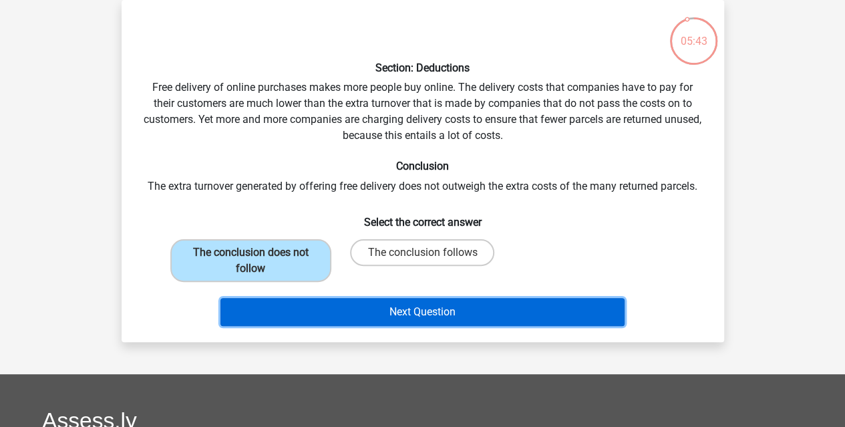
click at [310, 304] on button "Next Question" at bounding box center [423, 312] width 404 height 28
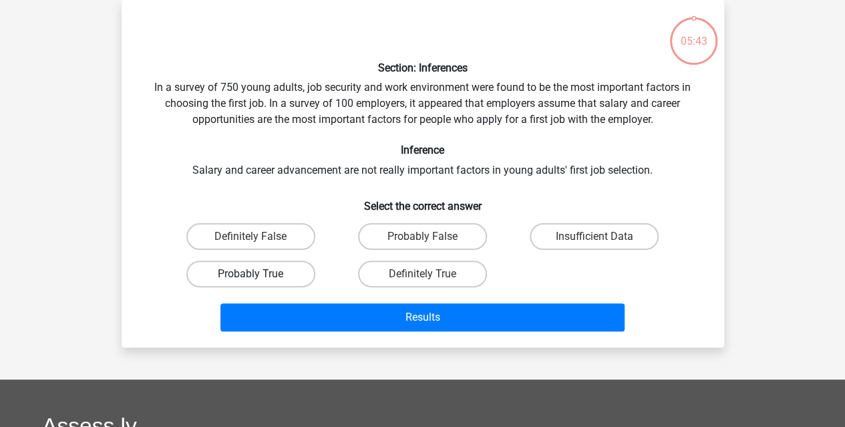
click at [284, 271] on label "Probably True" at bounding box center [250, 274] width 129 height 27
click at [259, 274] on input "Probably True" at bounding box center [255, 278] width 9 height 9
radio input "true"
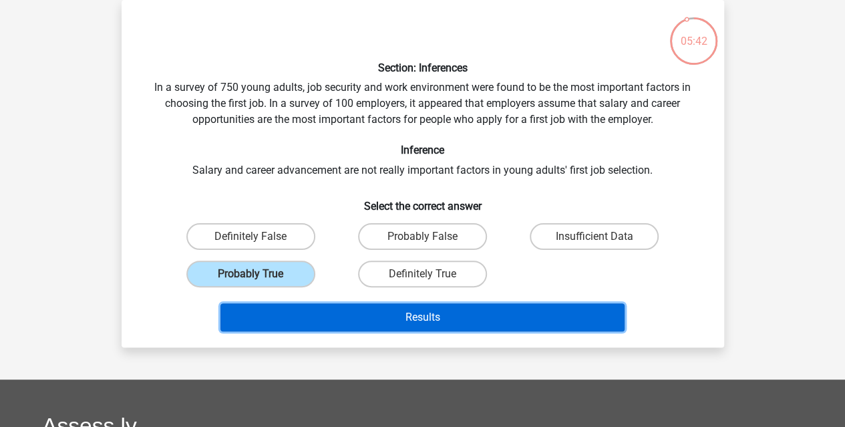
click at [297, 315] on button "Results" at bounding box center [423, 317] width 404 height 28
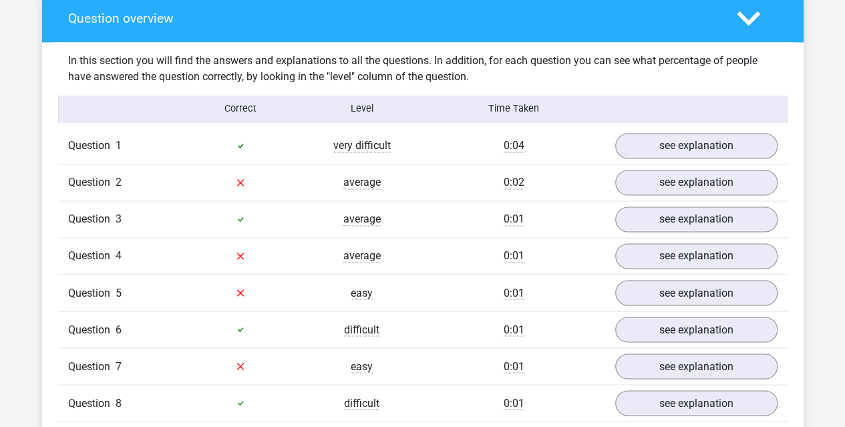
scroll to position [997, 0]
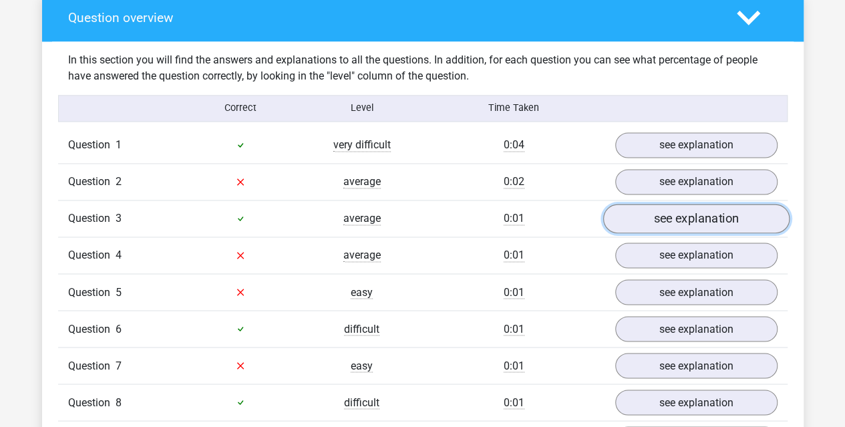
click at [617, 220] on link "see explanation" at bounding box center [696, 218] width 186 height 29
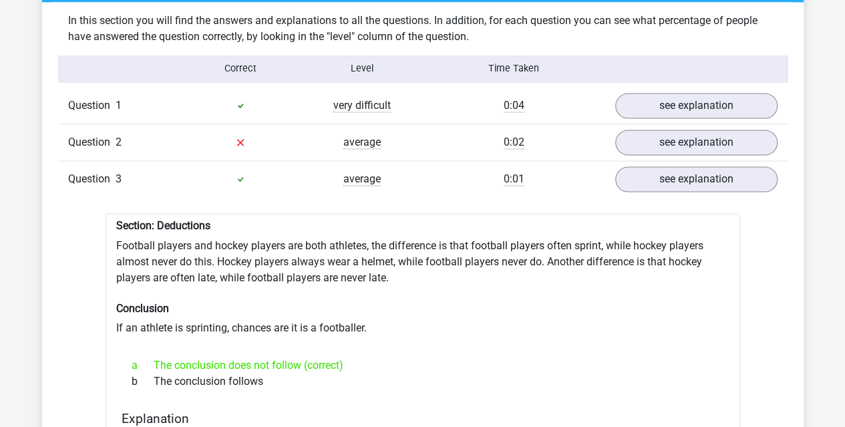
scroll to position [1037, 0]
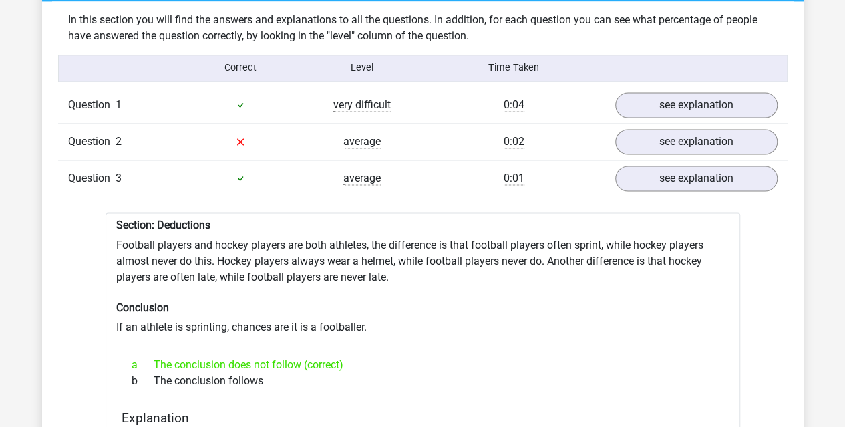
click at [225, 174] on div at bounding box center [241, 178] width 122 height 16
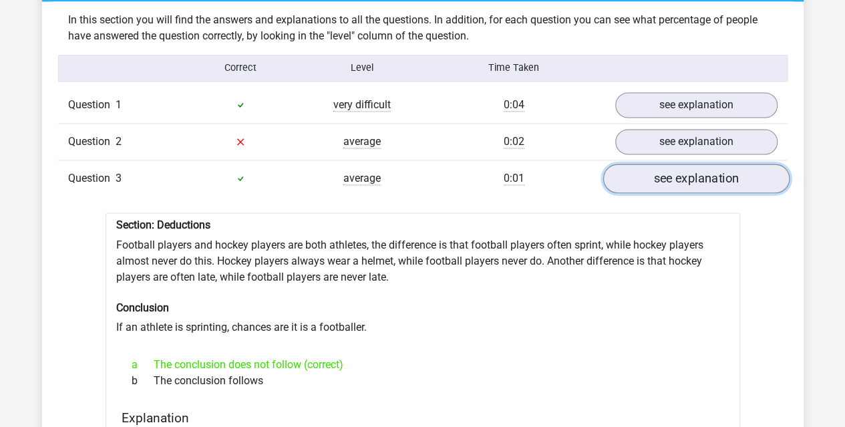
click at [629, 181] on link "see explanation" at bounding box center [696, 178] width 186 height 29
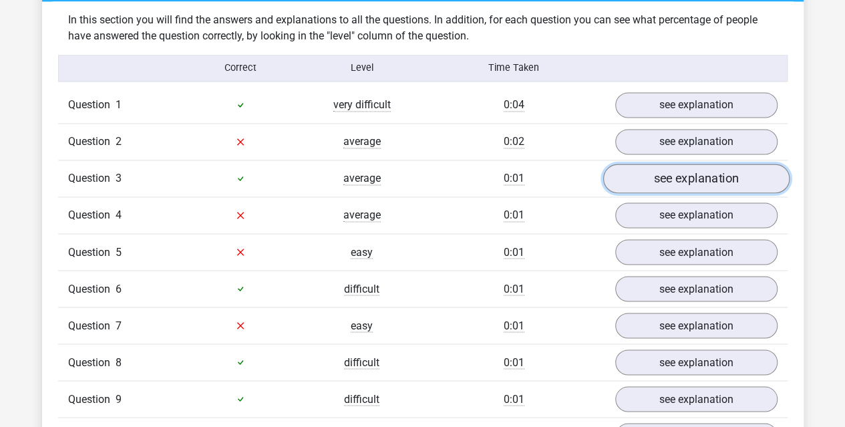
click at [629, 181] on link "see explanation" at bounding box center [696, 178] width 186 height 29
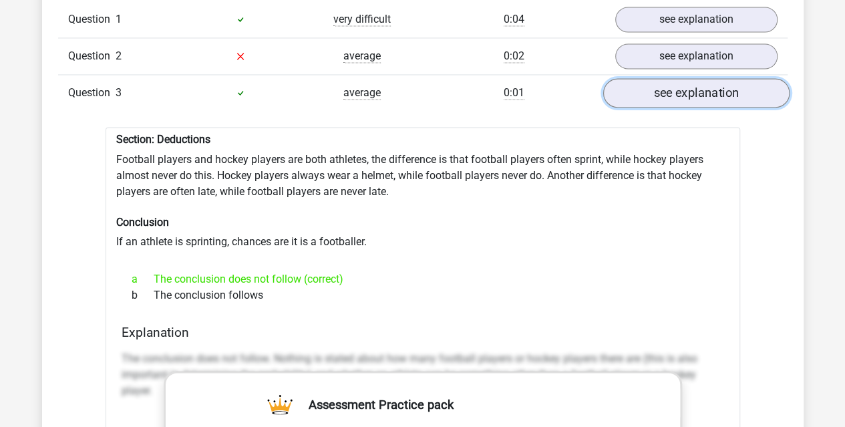
scroll to position [1125, 0]
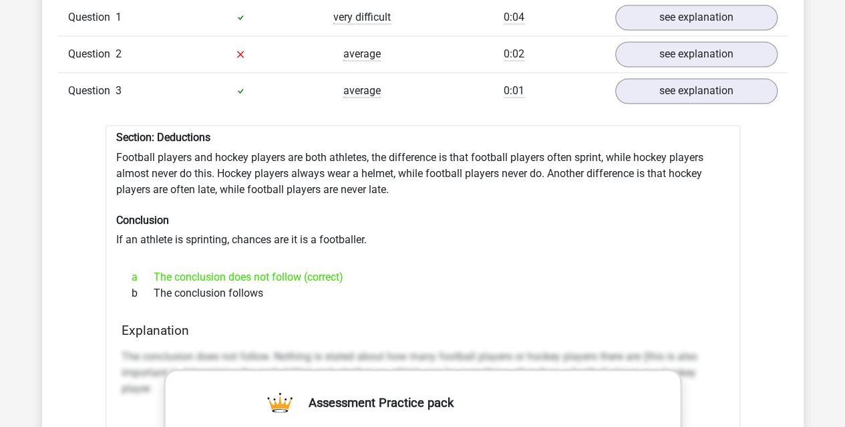
drag, startPoint x: 680, startPoint y: 82, endPoint x: 630, endPoint y: 108, distance: 56.2
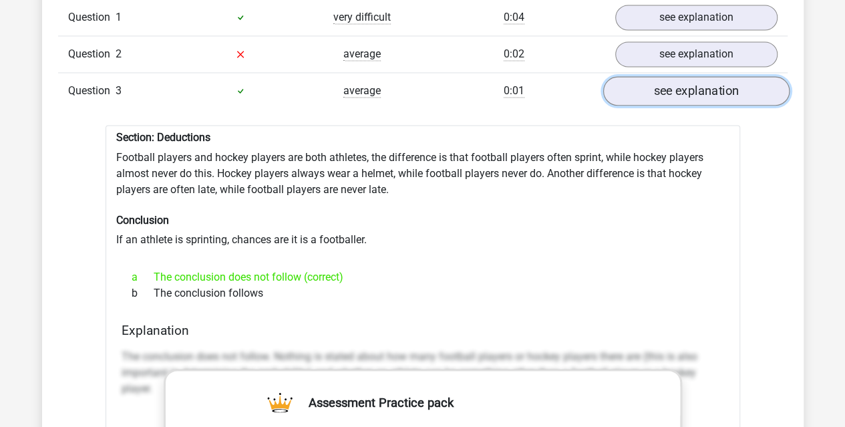
click at [649, 92] on link "see explanation" at bounding box center [696, 90] width 186 height 29
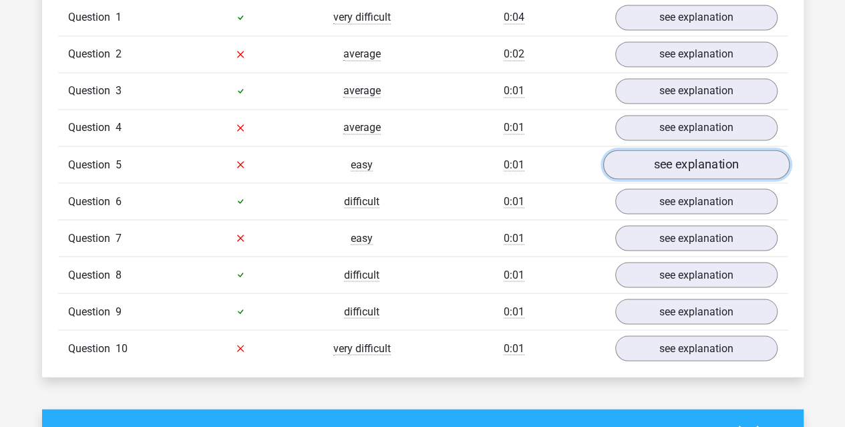
click at [650, 150] on link "see explanation" at bounding box center [696, 164] width 186 height 29
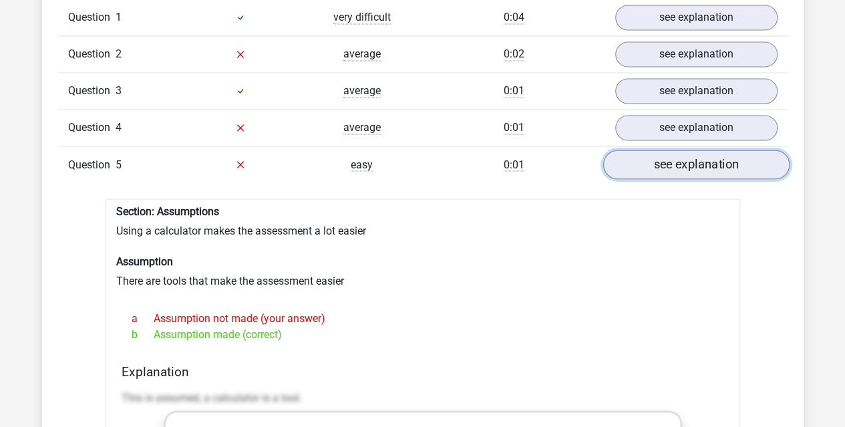
click at [727, 154] on link "see explanation" at bounding box center [696, 164] width 186 height 29
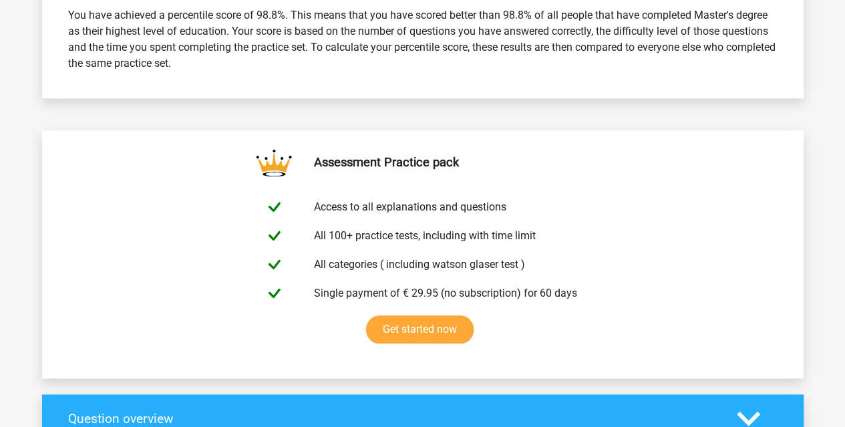
scroll to position [575, 0]
